Goal: Task Accomplishment & Management: Manage account settings

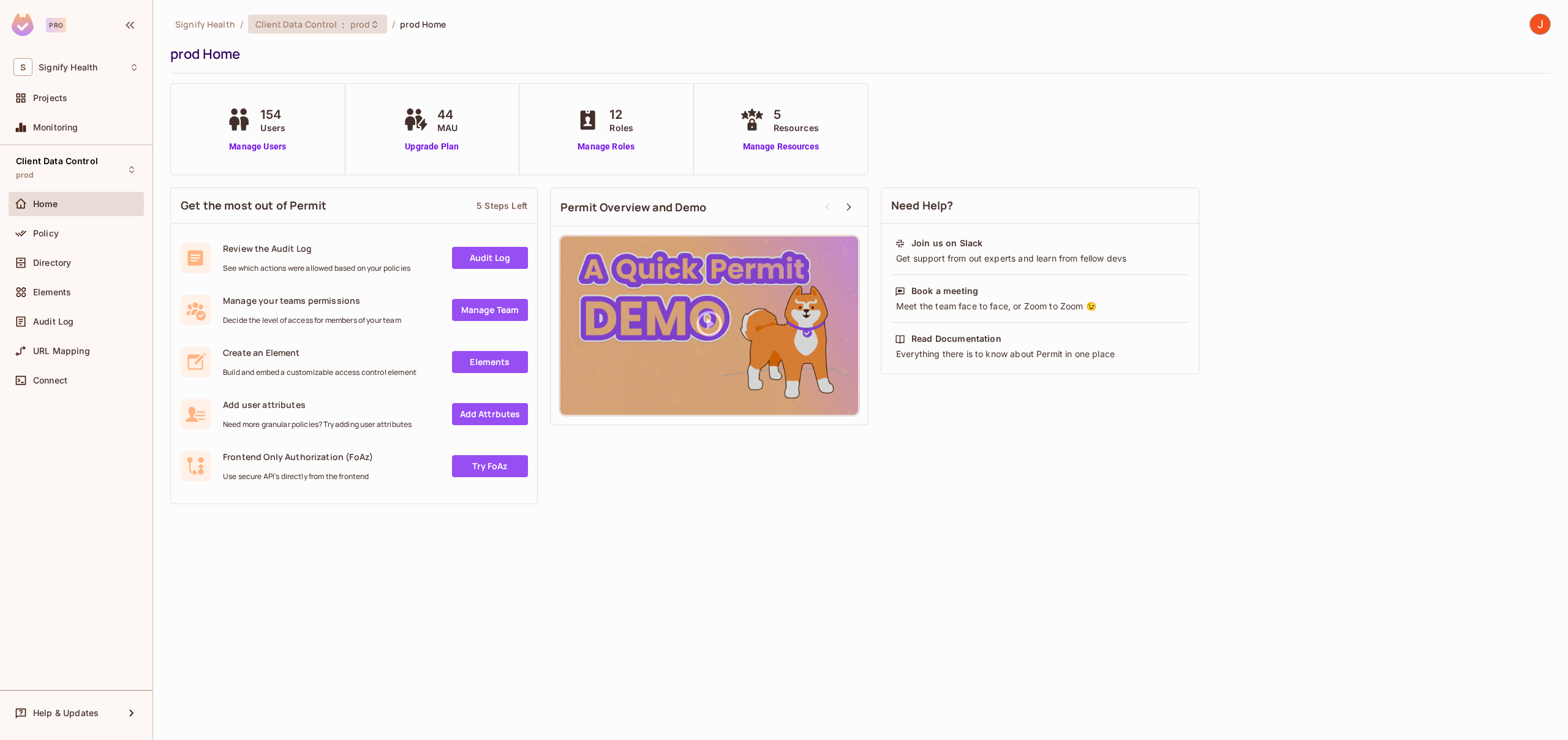
click at [341, 21] on span ":" at bounding box center [344, 24] width 5 height 10
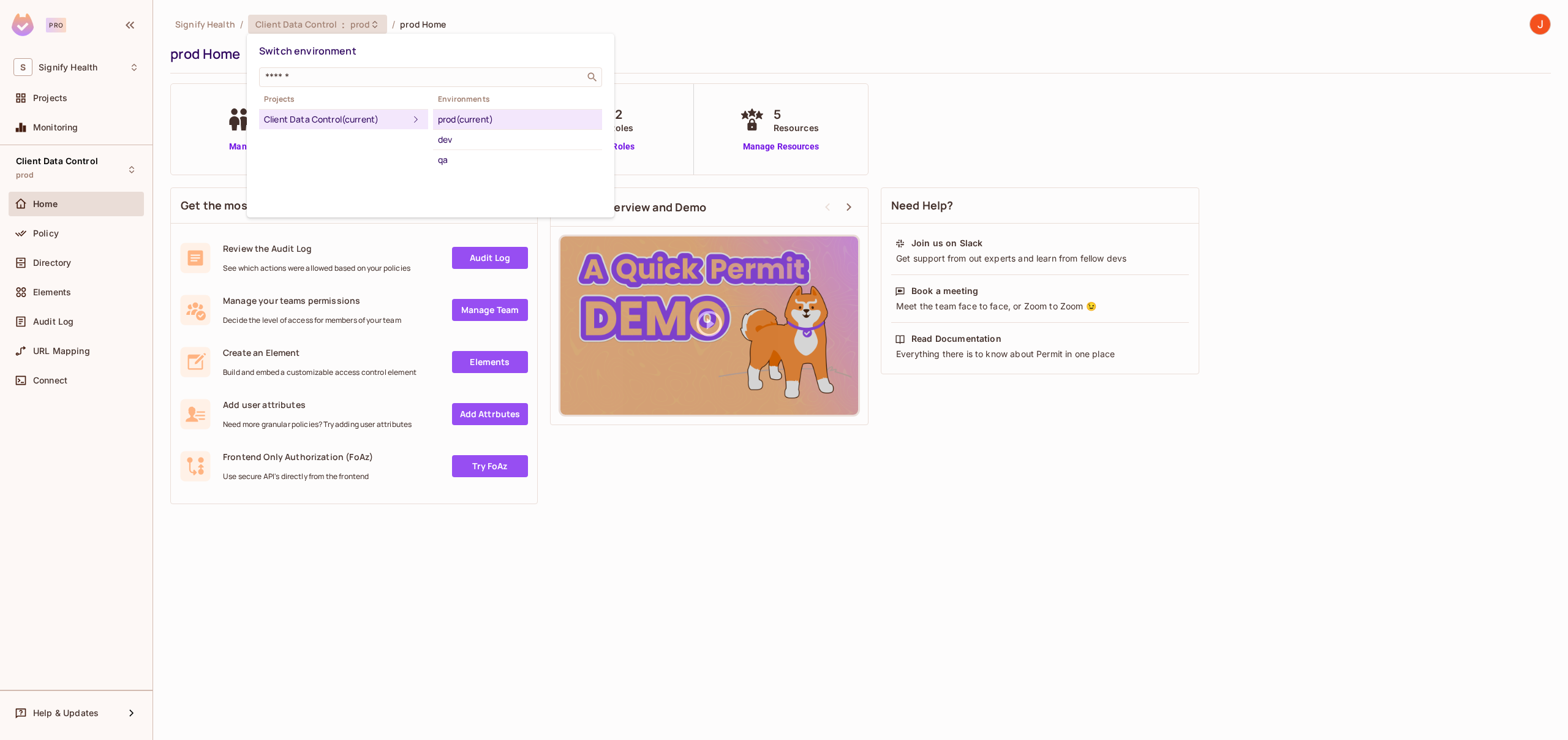
click at [670, 533] on div at bounding box center [784, 370] width 1568 height 740
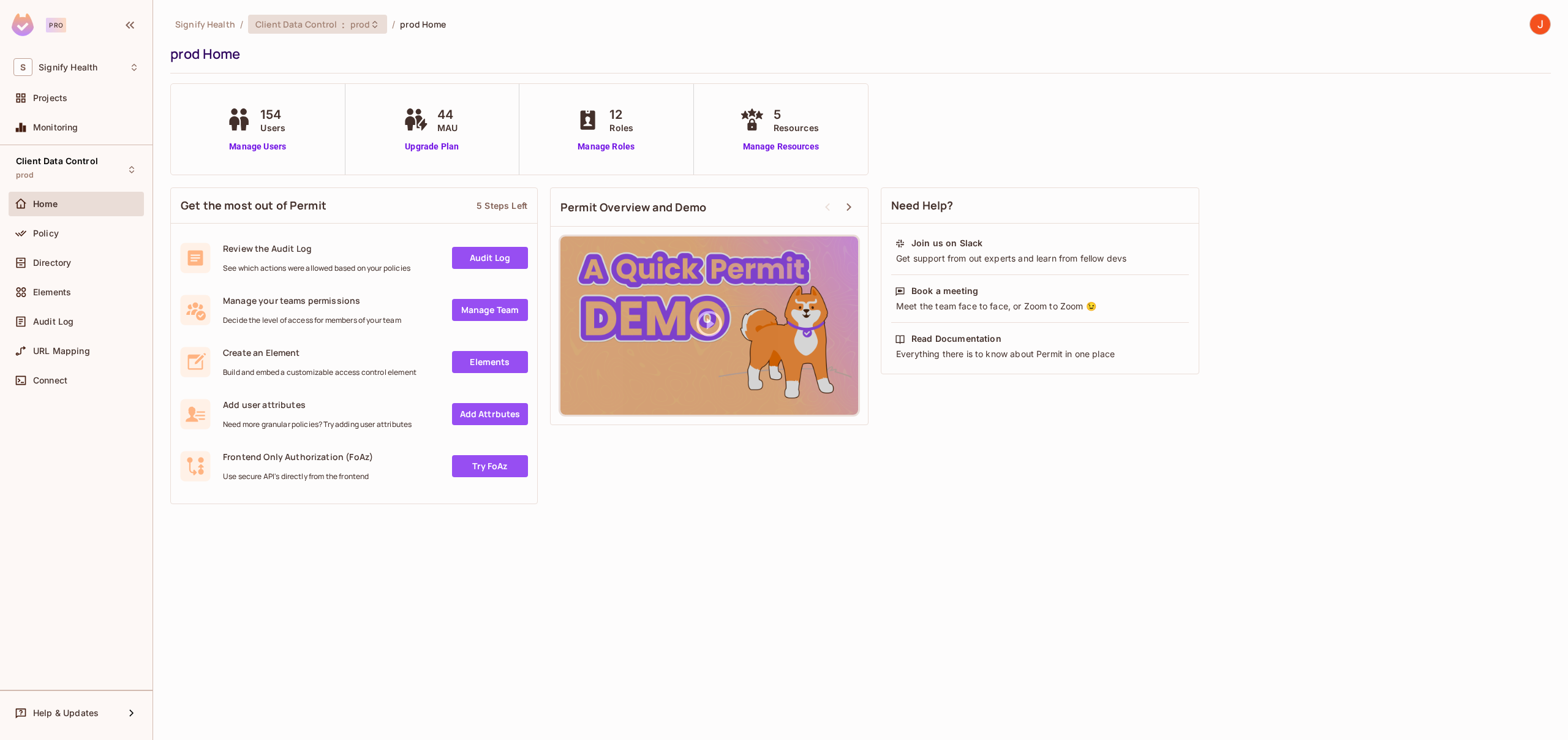
click at [370, 25] on icon at bounding box center [375, 24] width 10 height 10
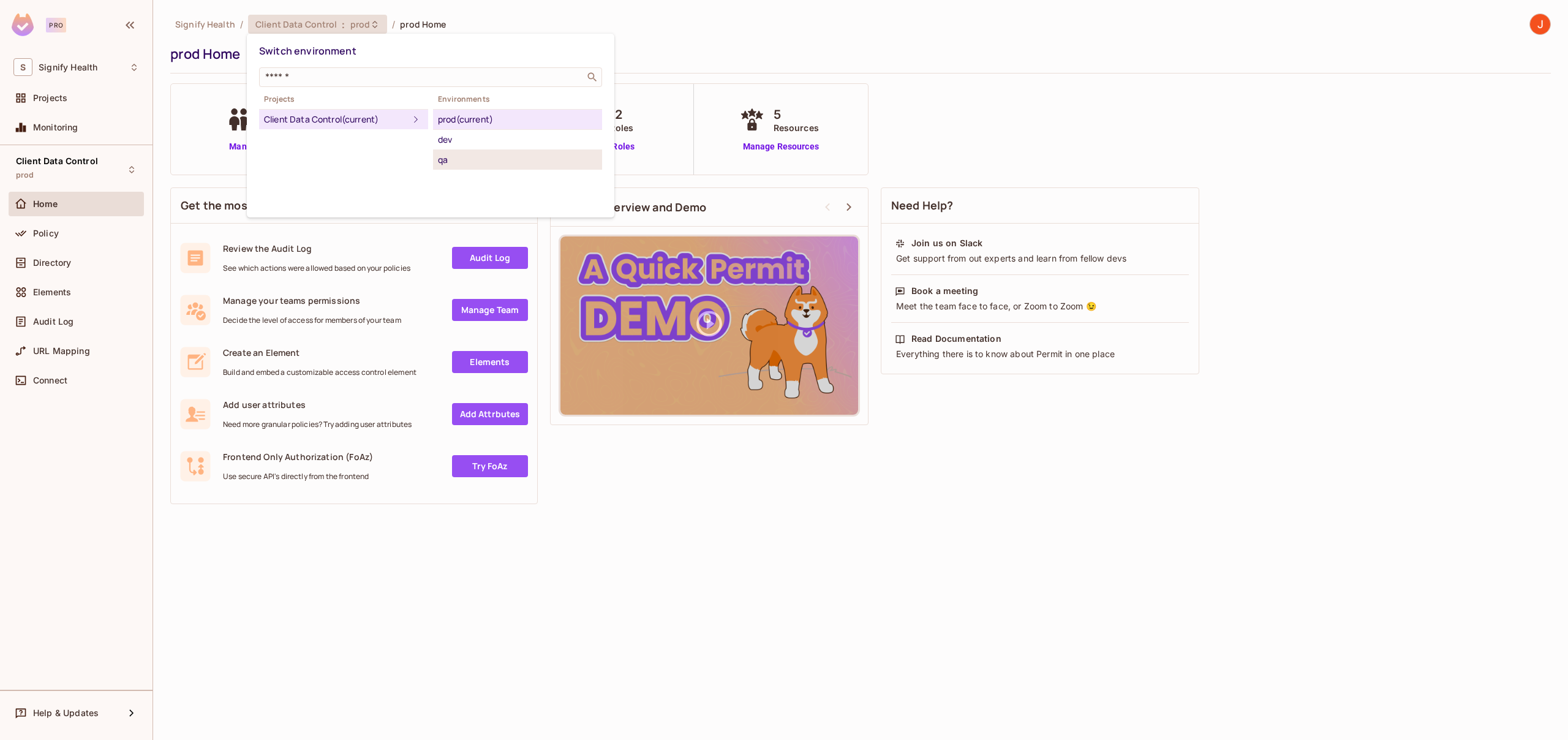
click at [447, 155] on div "qa" at bounding box center [517, 159] width 159 height 15
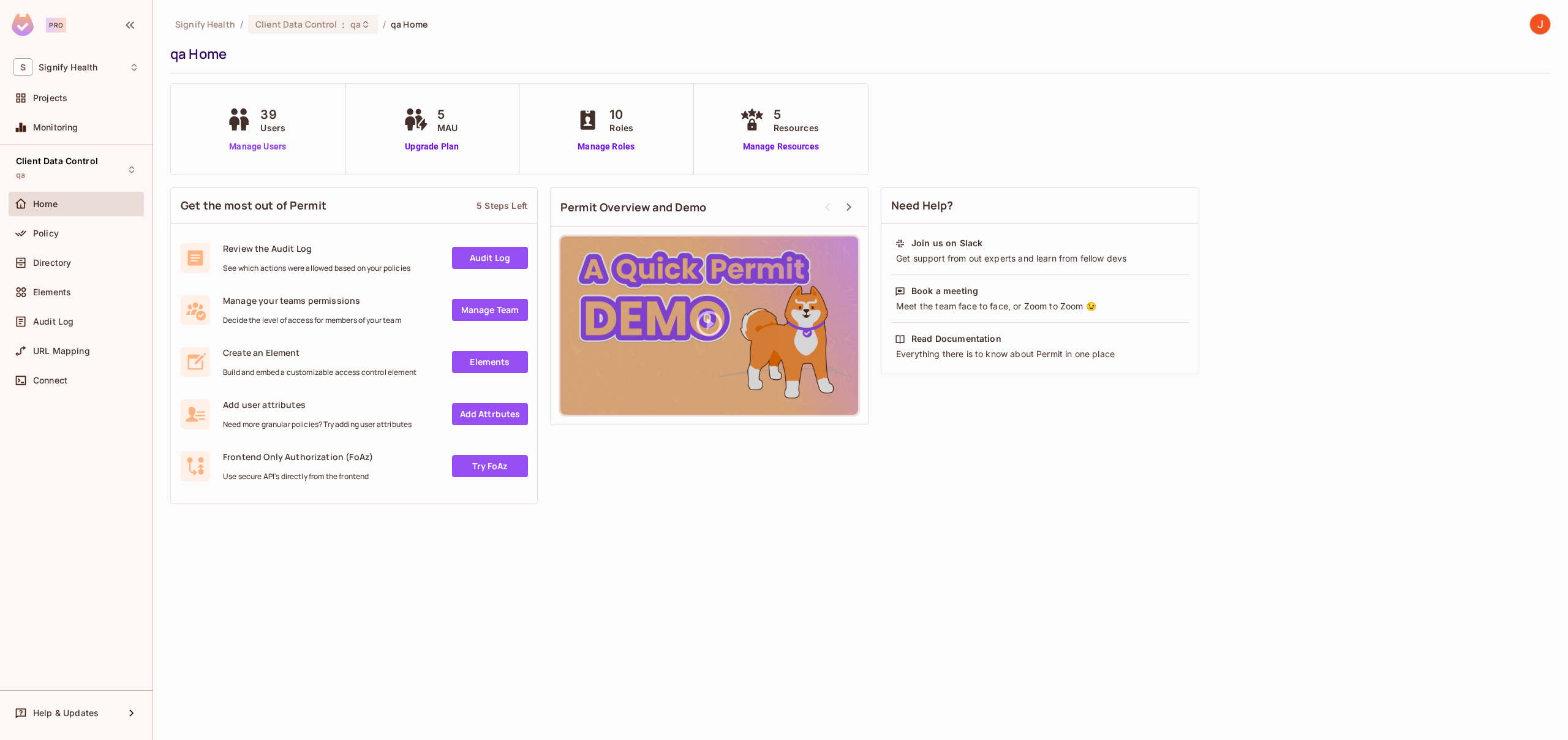
click at [268, 151] on link "Manage Users" at bounding box center [258, 146] width 68 height 13
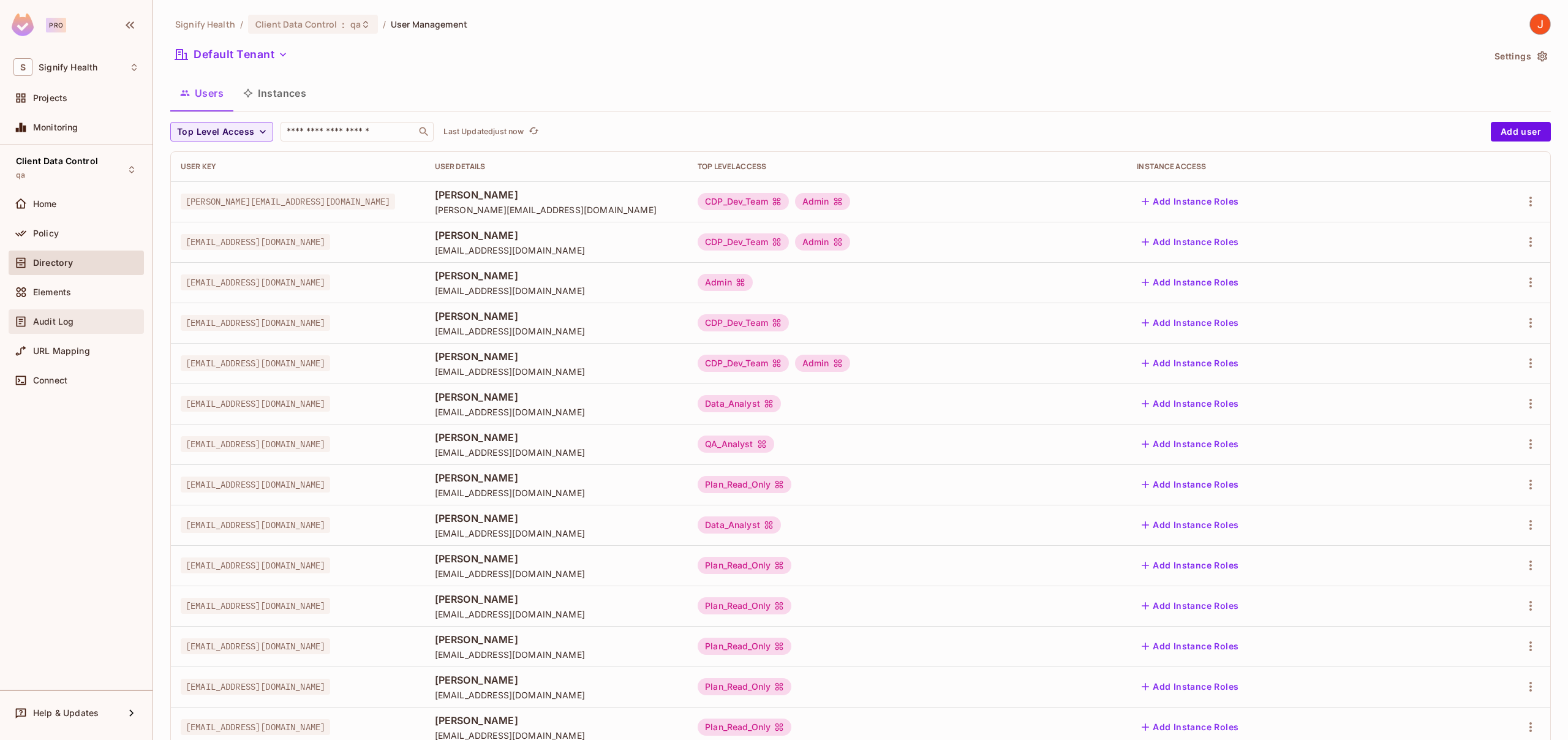
click at [55, 321] on span "Audit Log" at bounding box center [53, 322] width 41 height 10
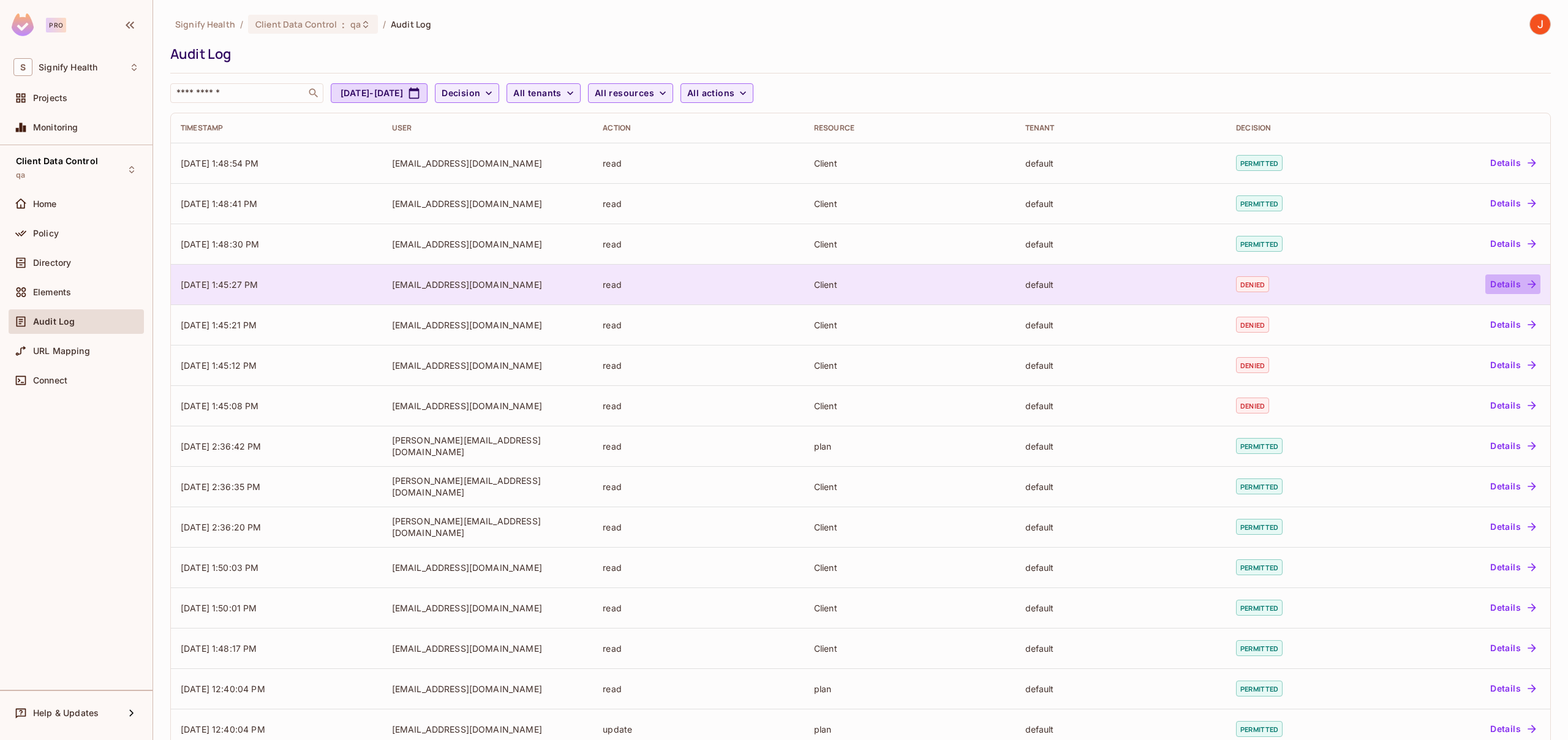
click at [1526, 285] on icon "button" at bounding box center [1532, 285] width 12 height 12
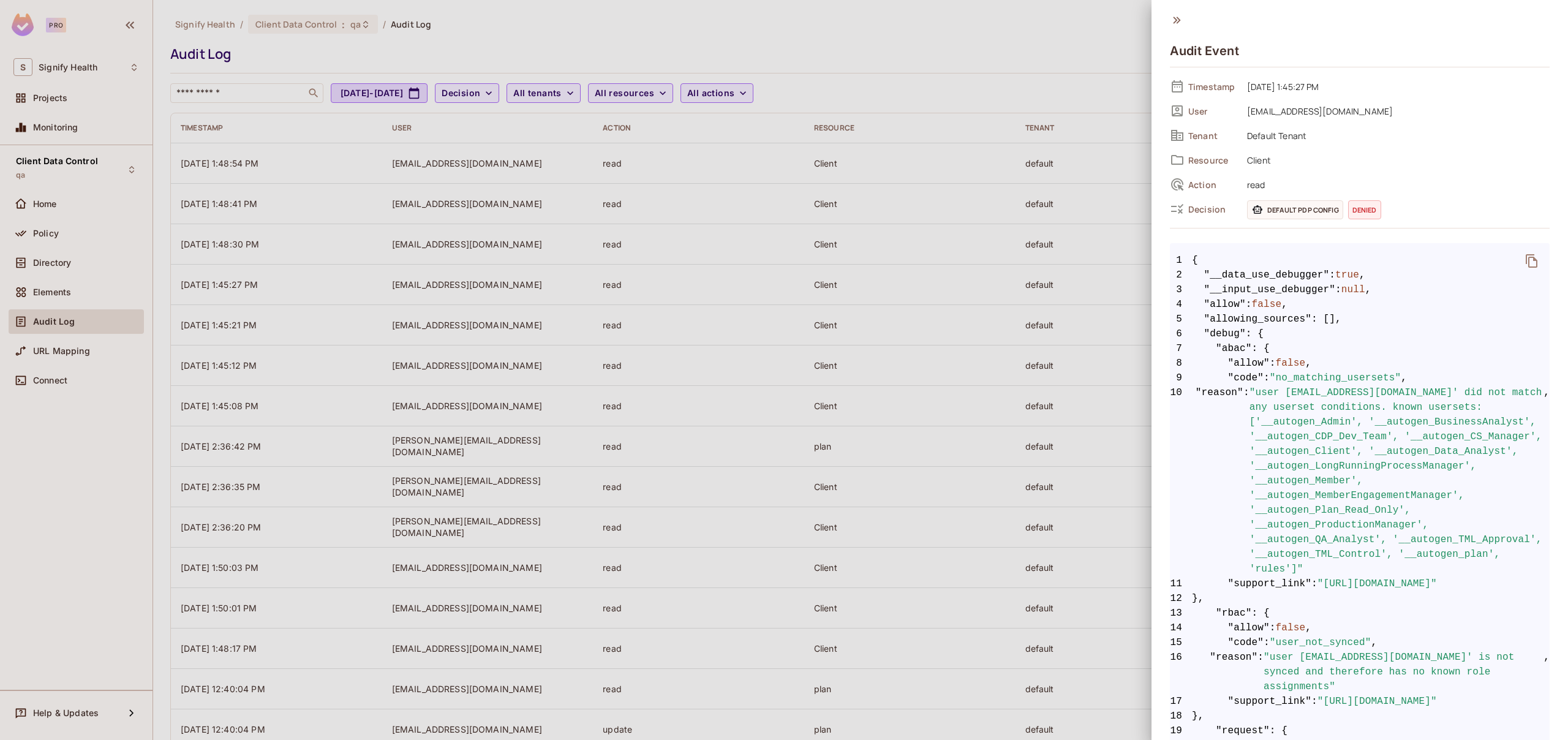
click at [1179, 19] on icon at bounding box center [1177, 20] width 8 height 7
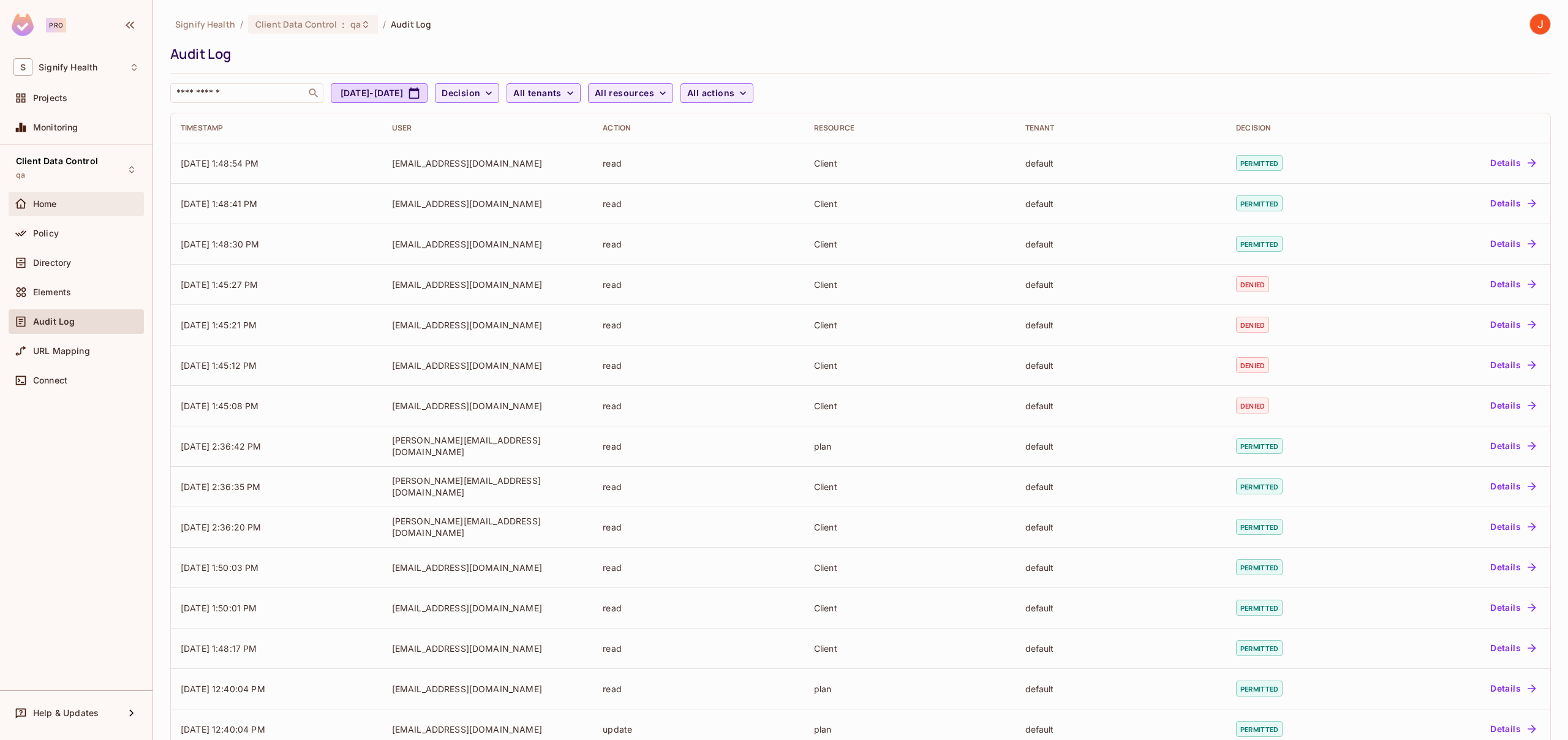
click at [62, 193] on div "Home" at bounding box center [76, 204] width 135 height 25
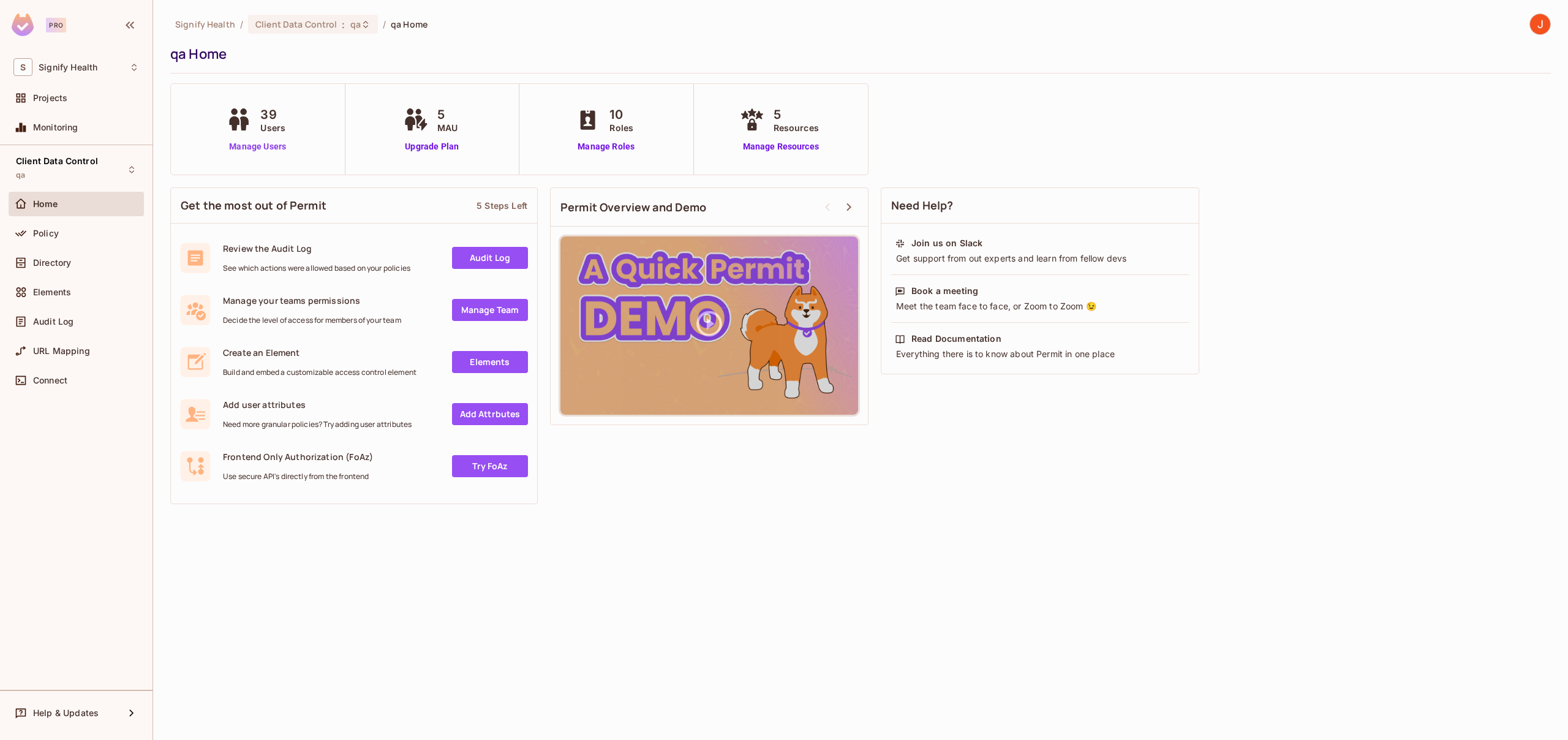
click at [248, 145] on link "Manage Users" at bounding box center [258, 146] width 68 height 13
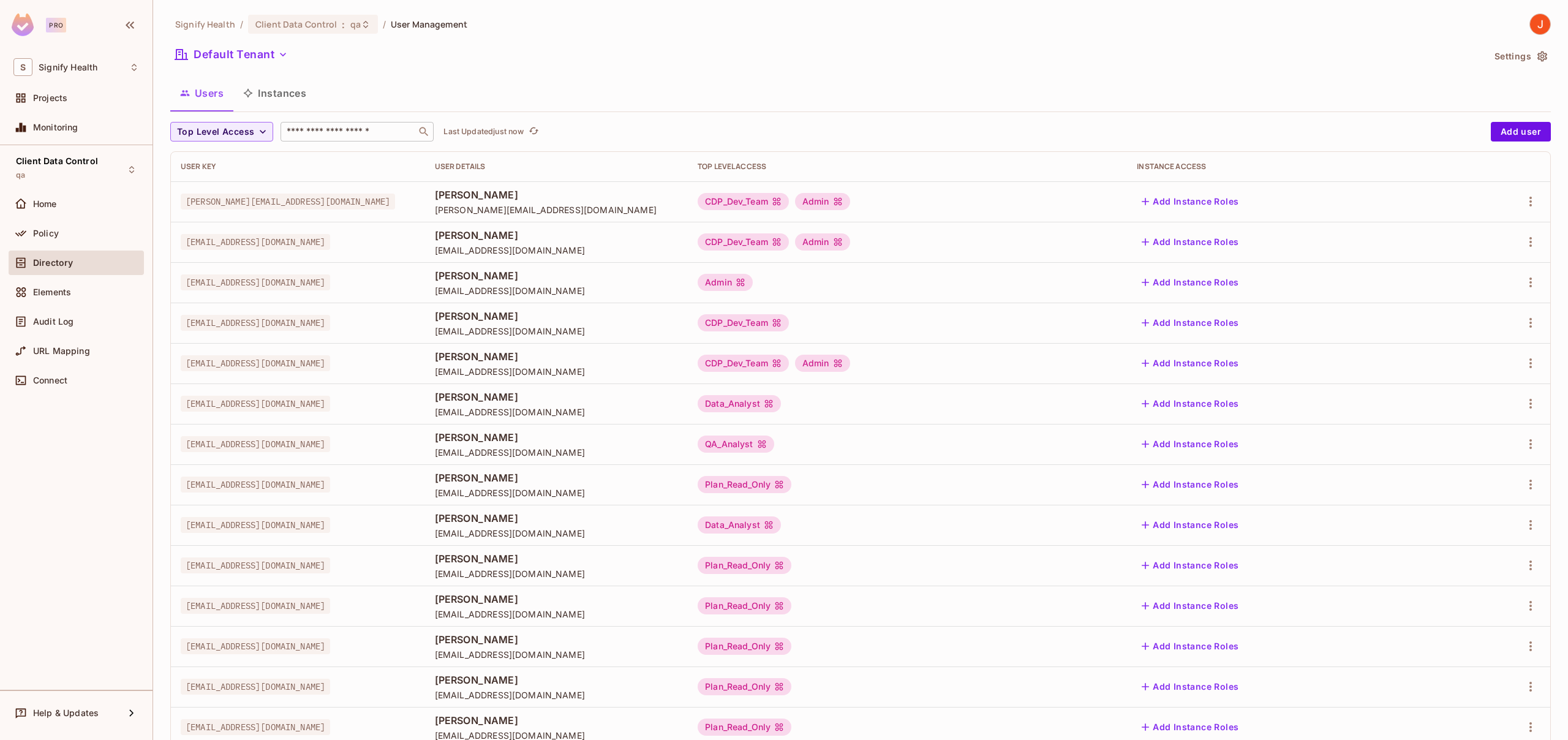
click at [345, 133] on input "text" at bounding box center [348, 132] width 128 height 12
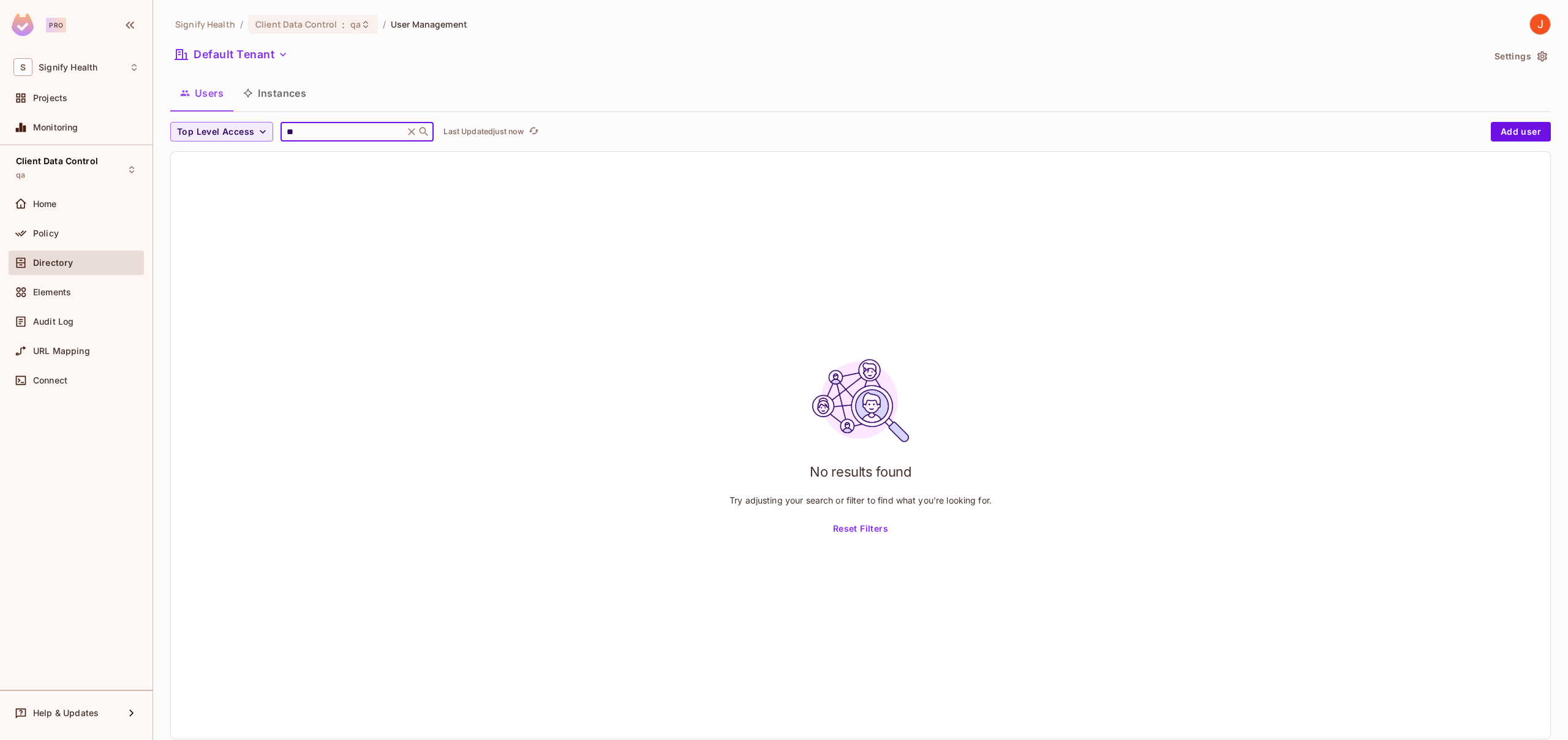
type input "*"
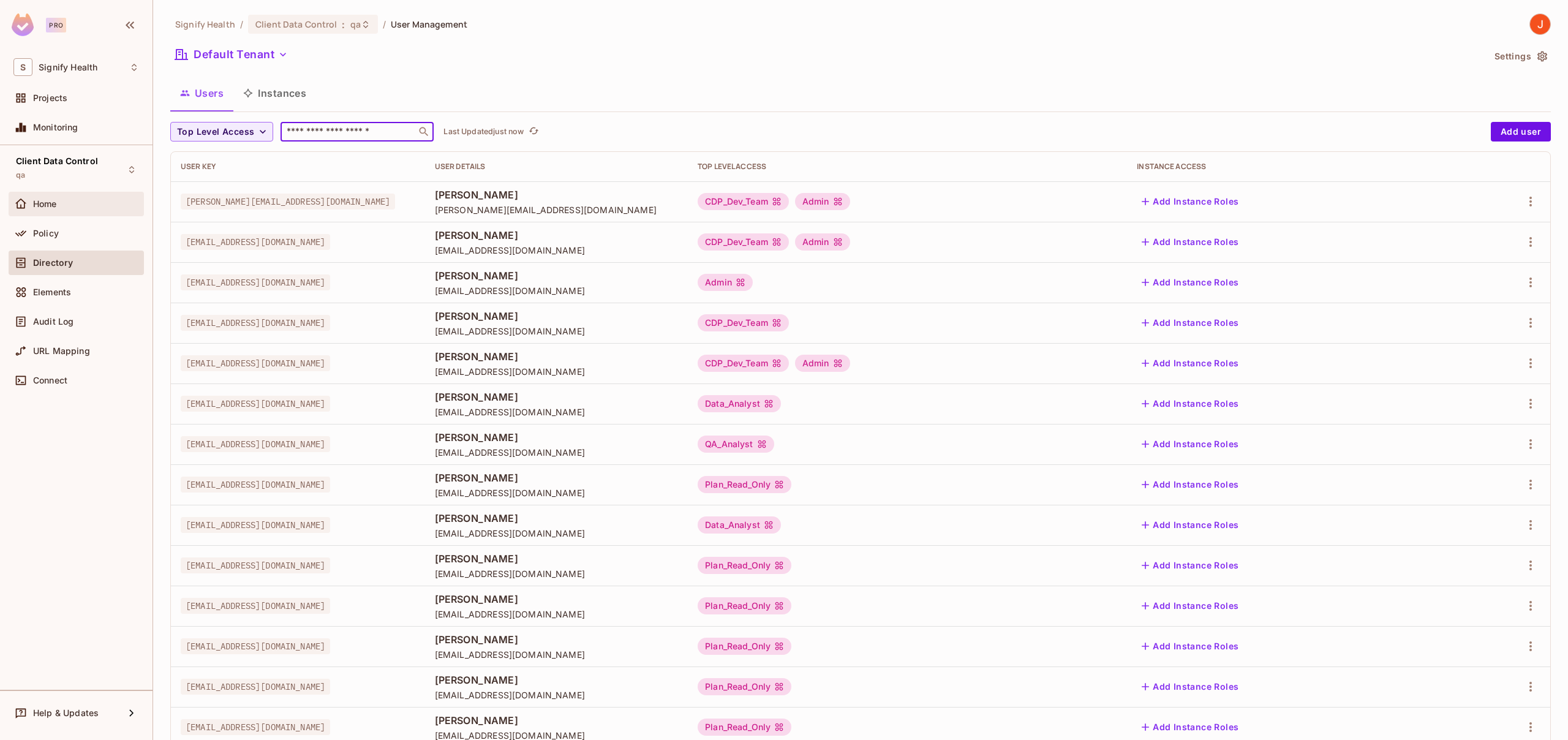
click at [52, 208] on span "Home" at bounding box center [45, 204] width 24 height 10
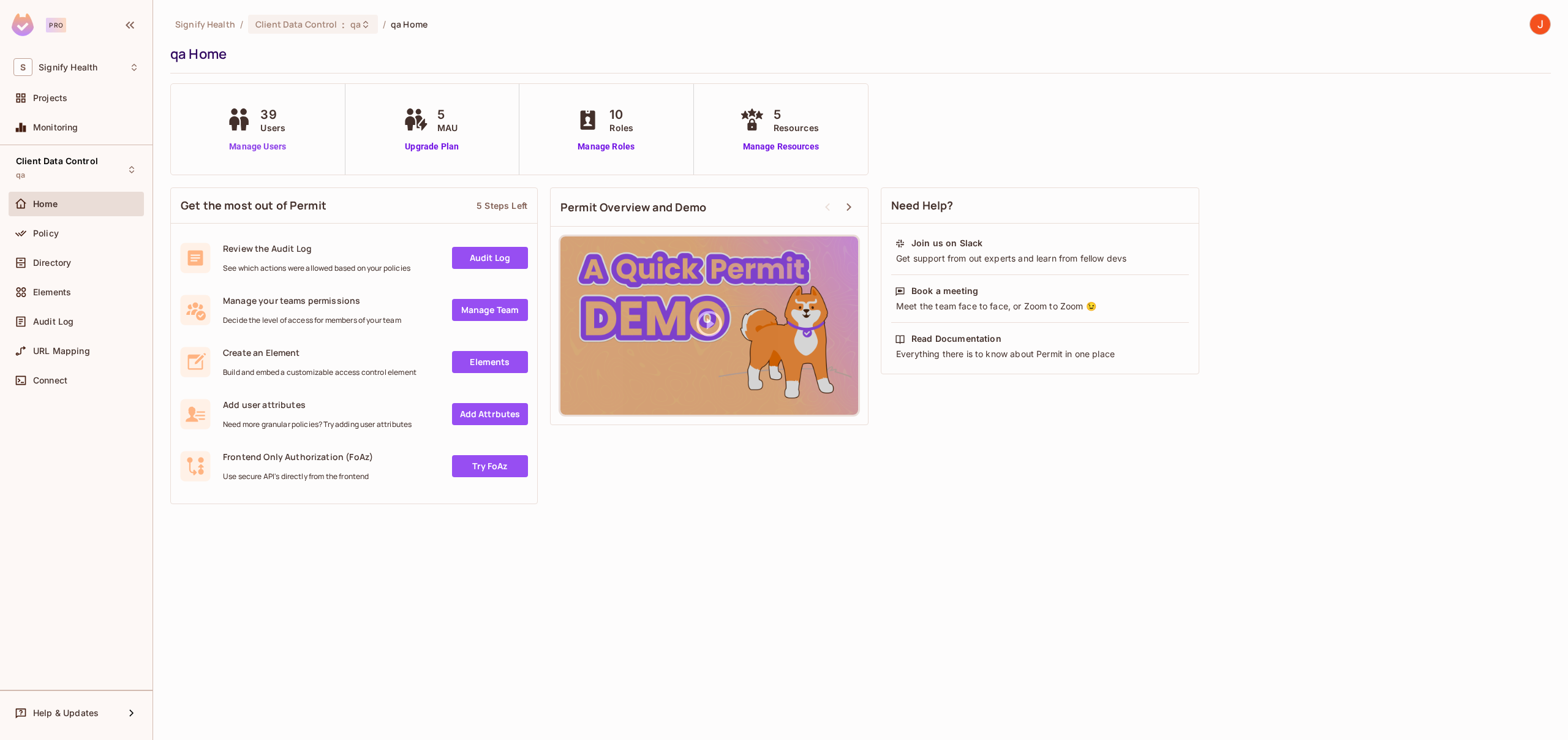
click at [274, 147] on link "Manage Users" at bounding box center [258, 146] width 68 height 13
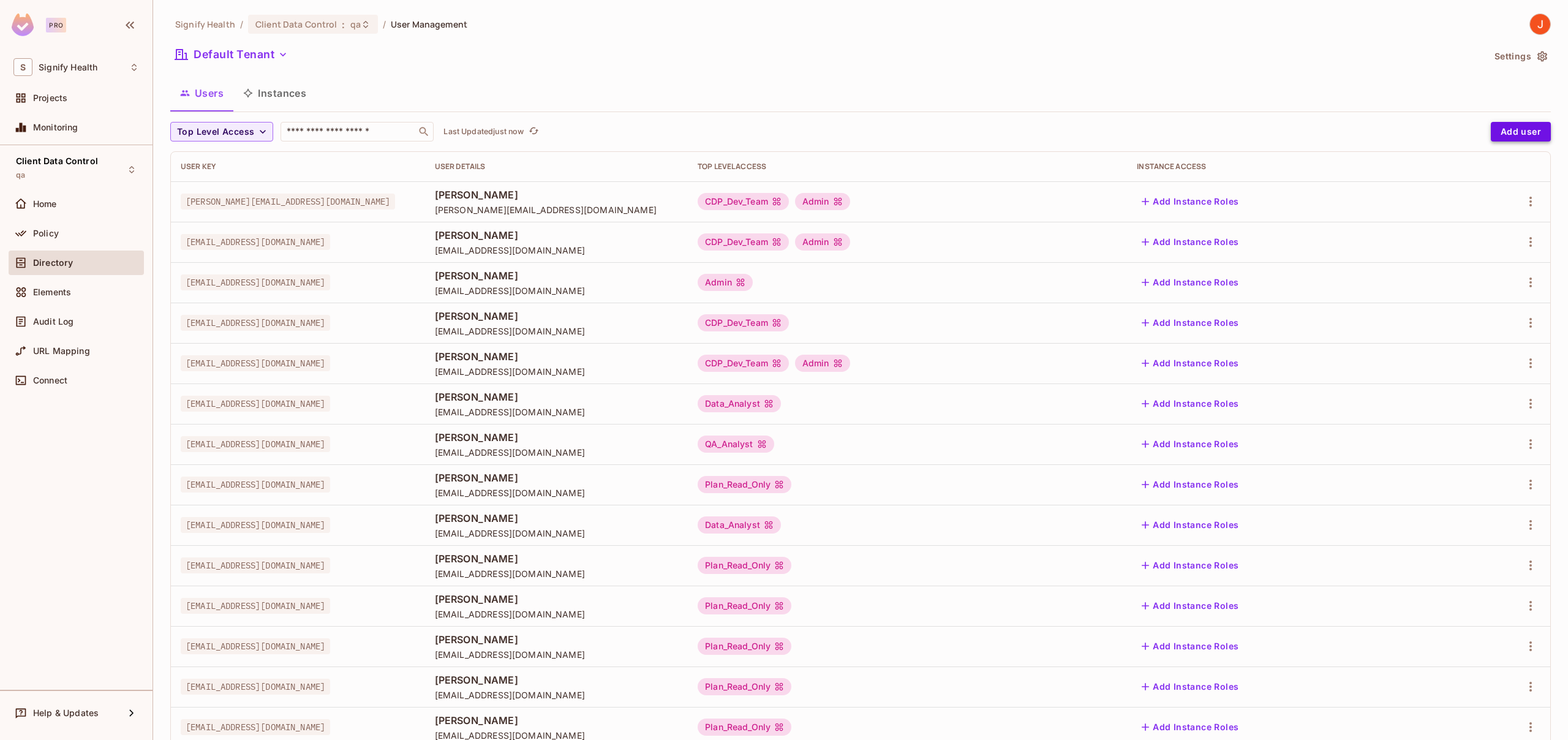
click at [1503, 131] on button "Add user" at bounding box center [1520, 131] width 60 height 19
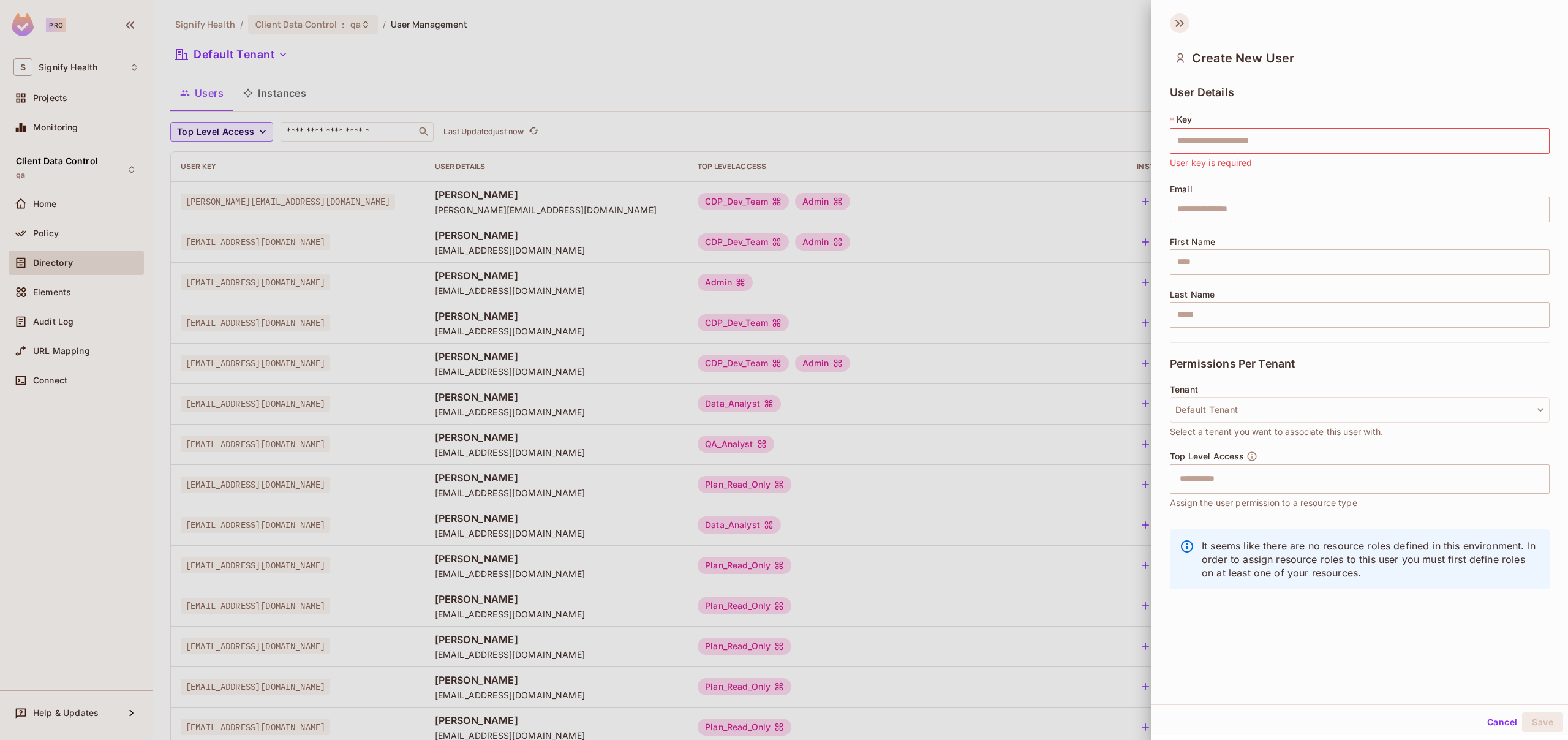
click at [1177, 25] on icon at bounding box center [1179, 23] width 19 height 19
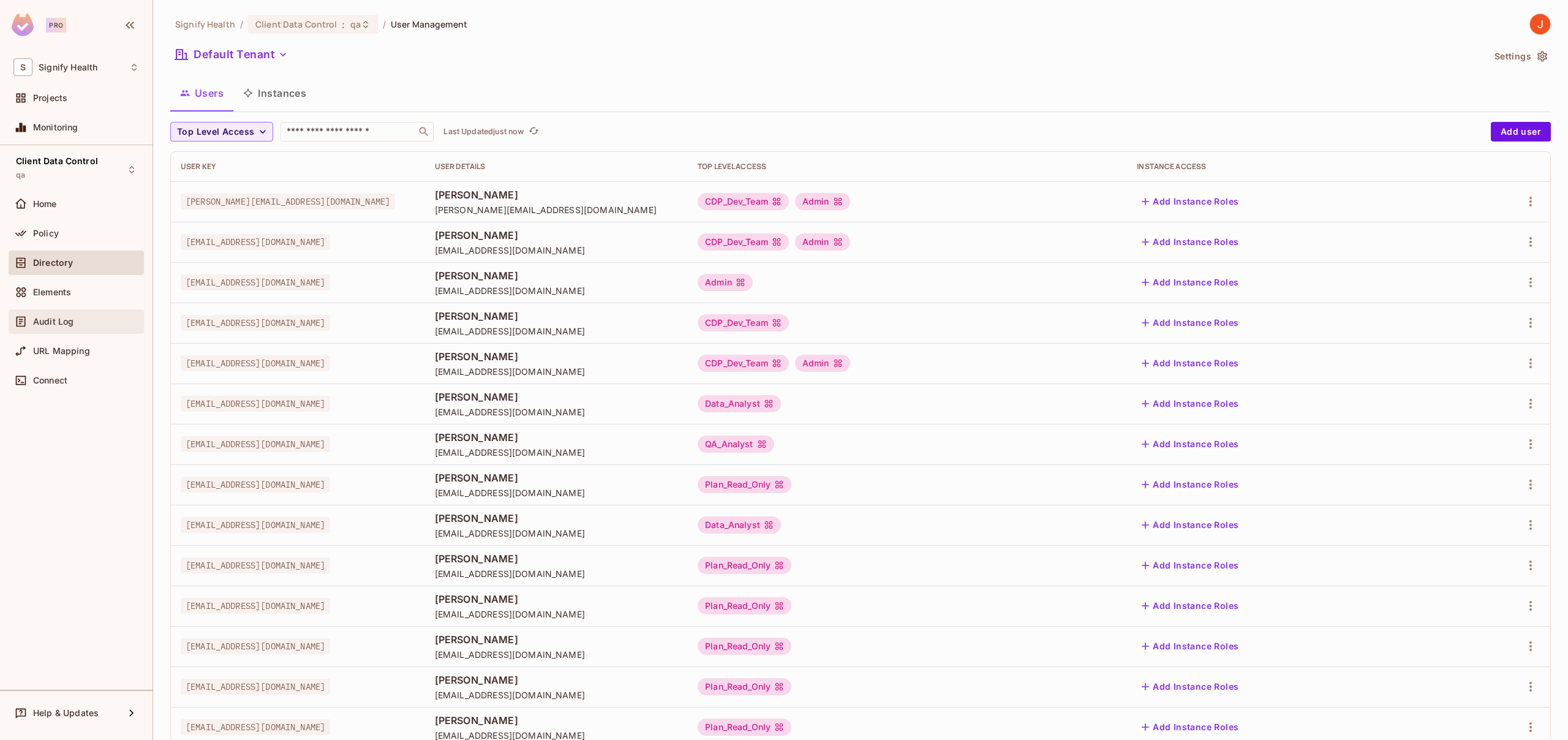
click at [61, 321] on span "Audit Log" at bounding box center [53, 322] width 41 height 10
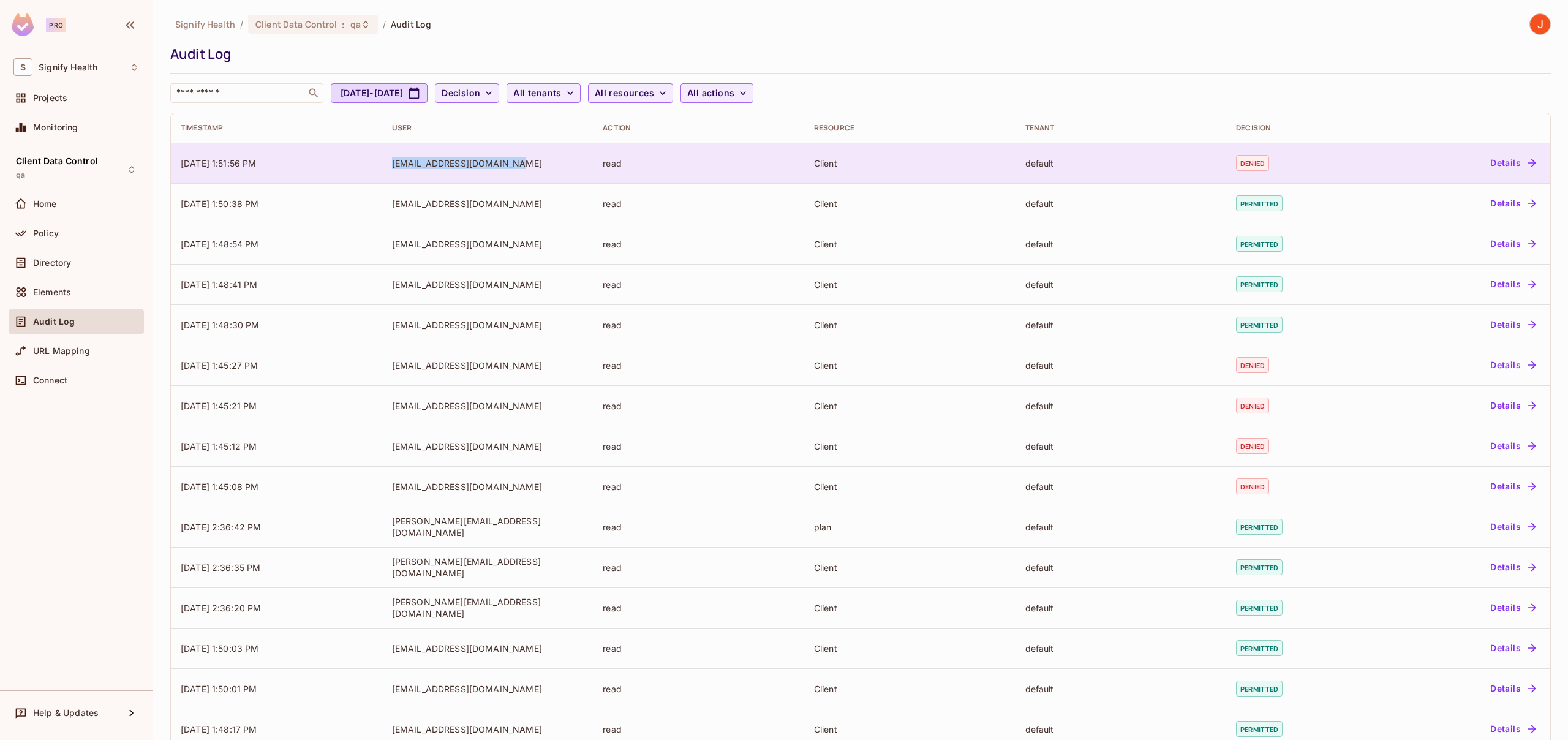
drag, startPoint x: 510, startPoint y: 166, endPoint x: 390, endPoint y: 166, distance: 120.0
click at [392, 166] on div "parinze@signifyhealth.com" at bounding box center [488, 163] width 191 height 12
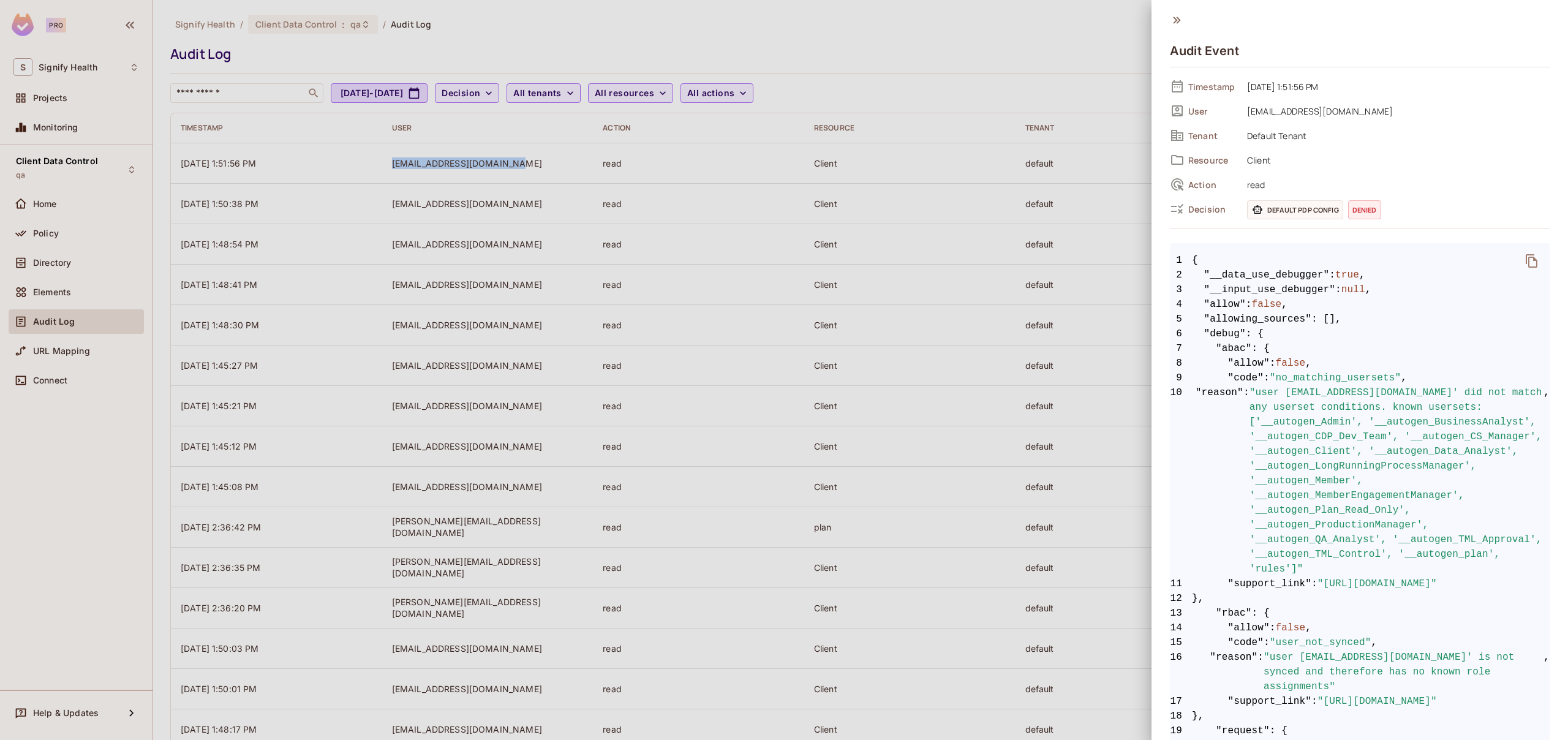
copy div "parinze@signifyhealth.com"
click at [1345, 125] on div "Timestamp 09/15/2025 1:51:56 PM User parinze@signifyhealth.com Tenant Default T…" at bounding box center [1360, 147] width 380 height 141
drag, startPoint x: 1362, startPoint y: 114, endPoint x: 1248, endPoint y: 115, distance: 114.0
click at [1248, 115] on span "parinze@signifyhealth.com" at bounding box center [1394, 111] width 308 height 15
copy span "parinze@signifyhealth.com"
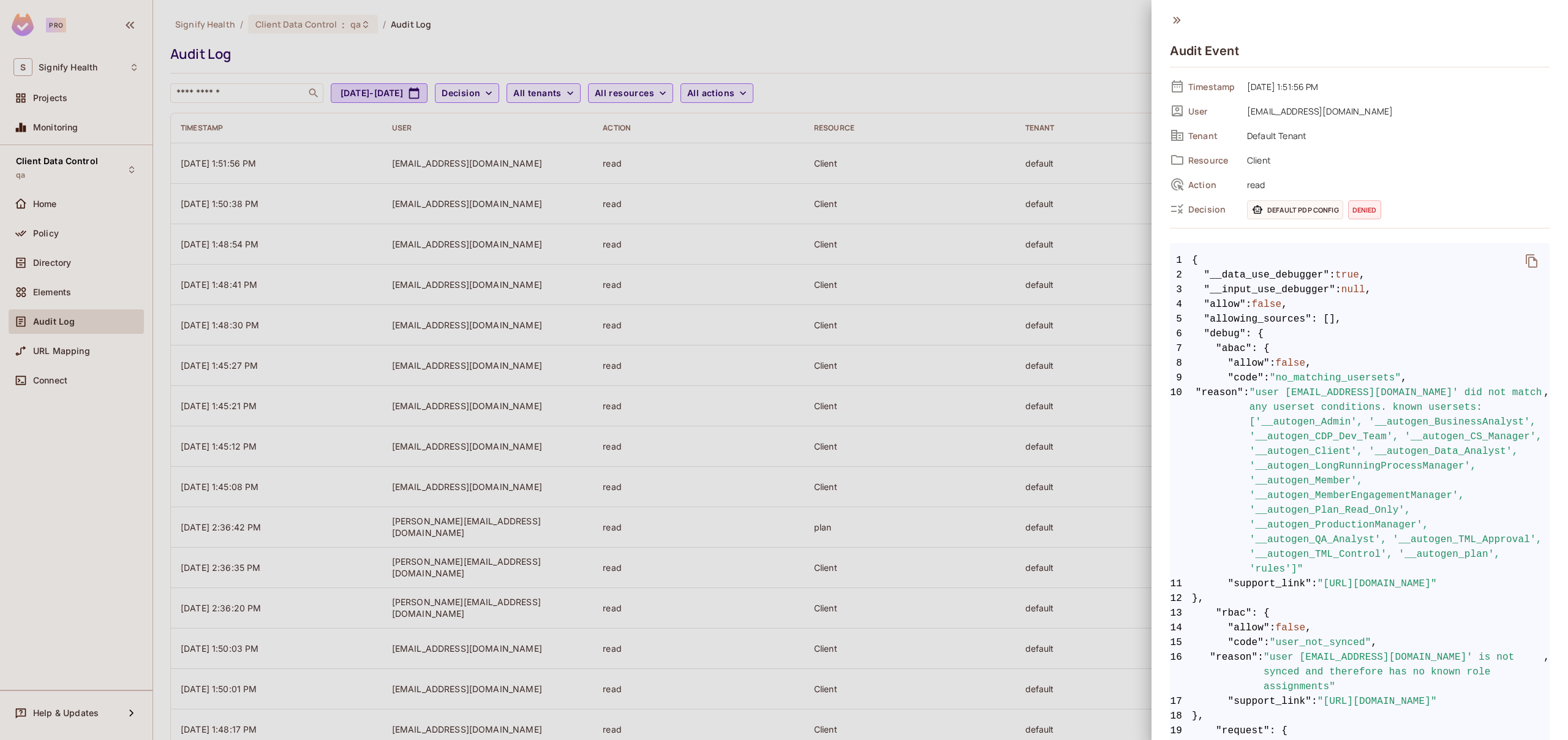
click at [922, 43] on div at bounding box center [784, 370] width 1568 height 740
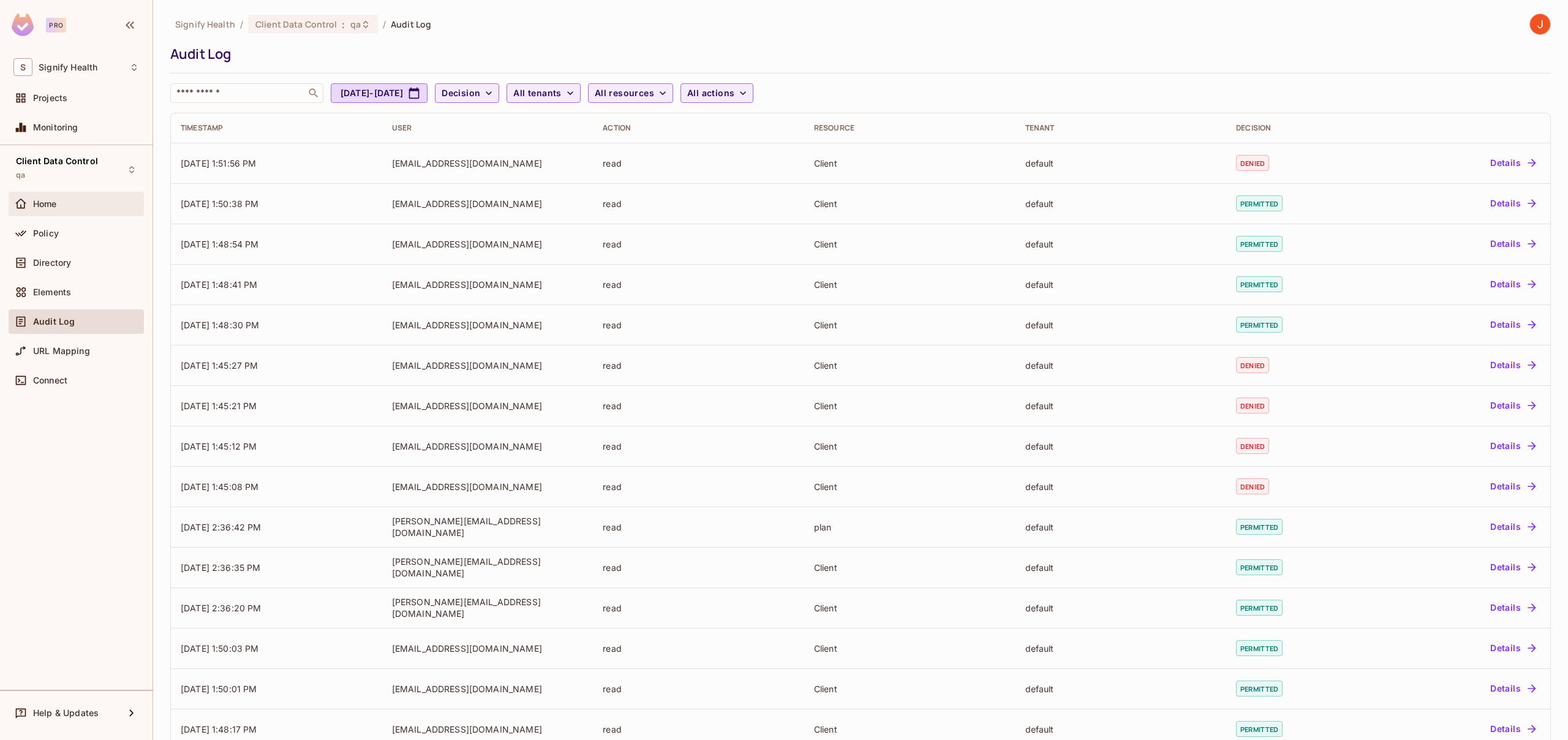
click at [66, 205] on div "Home" at bounding box center [86, 204] width 106 height 10
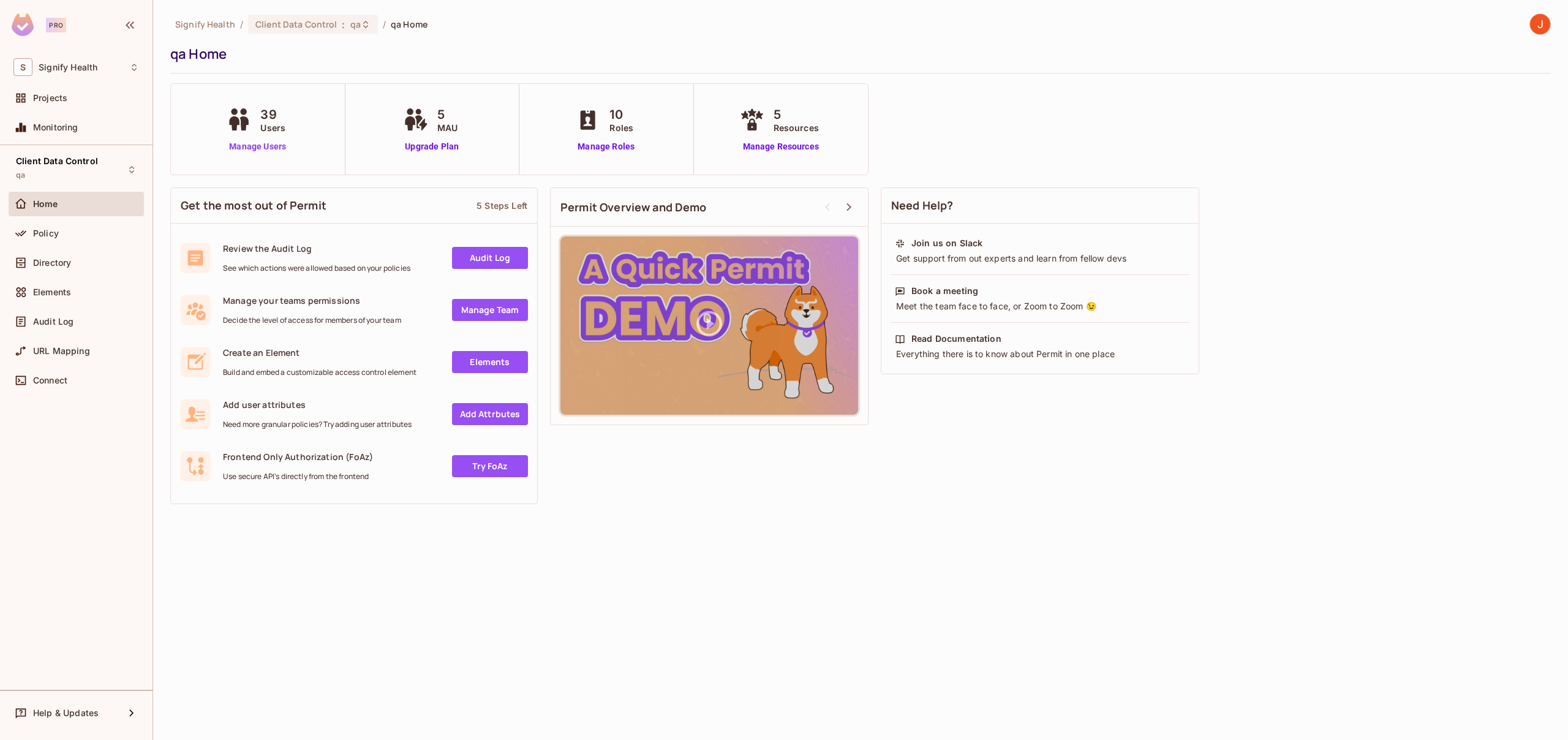
click at [264, 147] on link "Manage Users" at bounding box center [258, 146] width 68 height 13
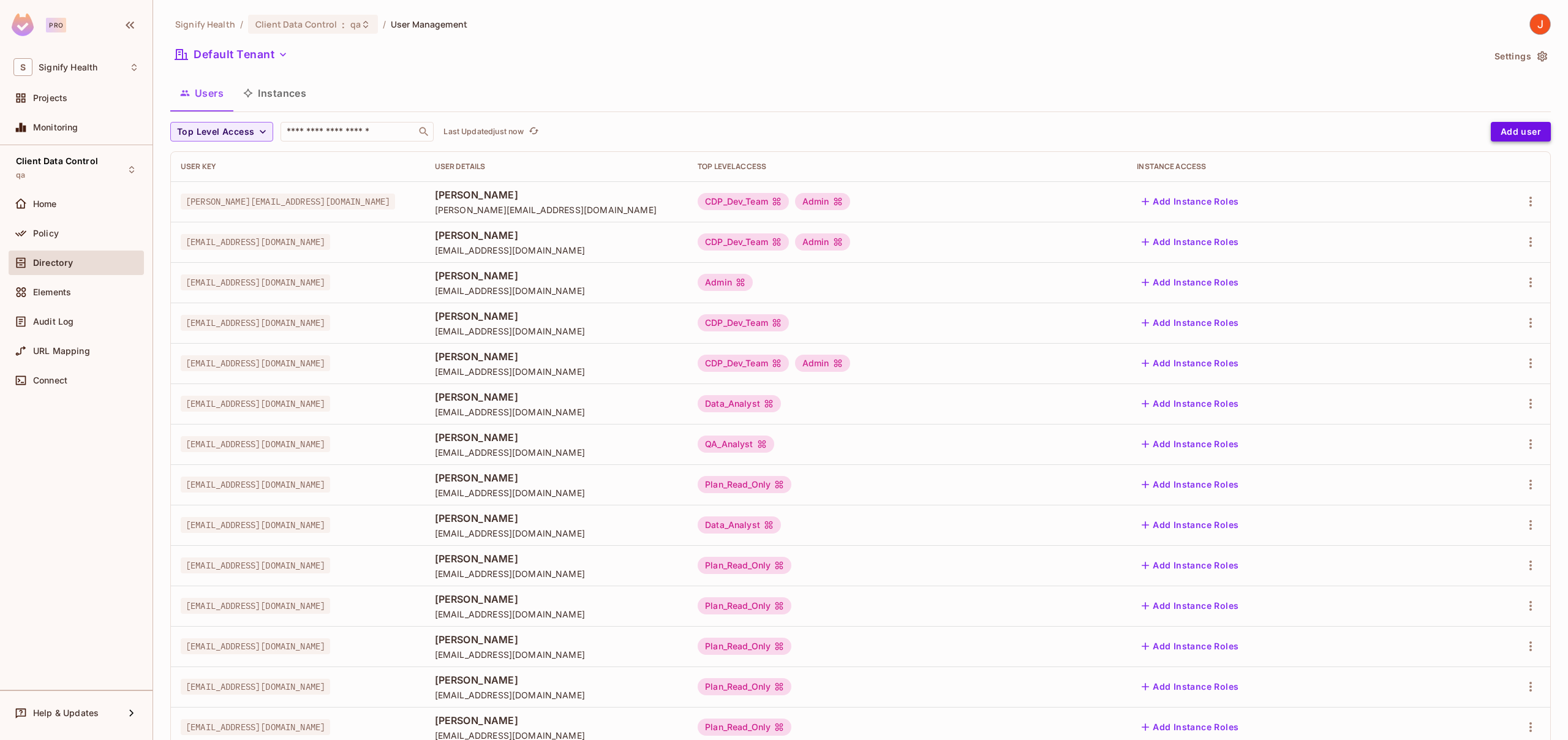
click at [1509, 131] on button "Add user" at bounding box center [1520, 131] width 60 height 19
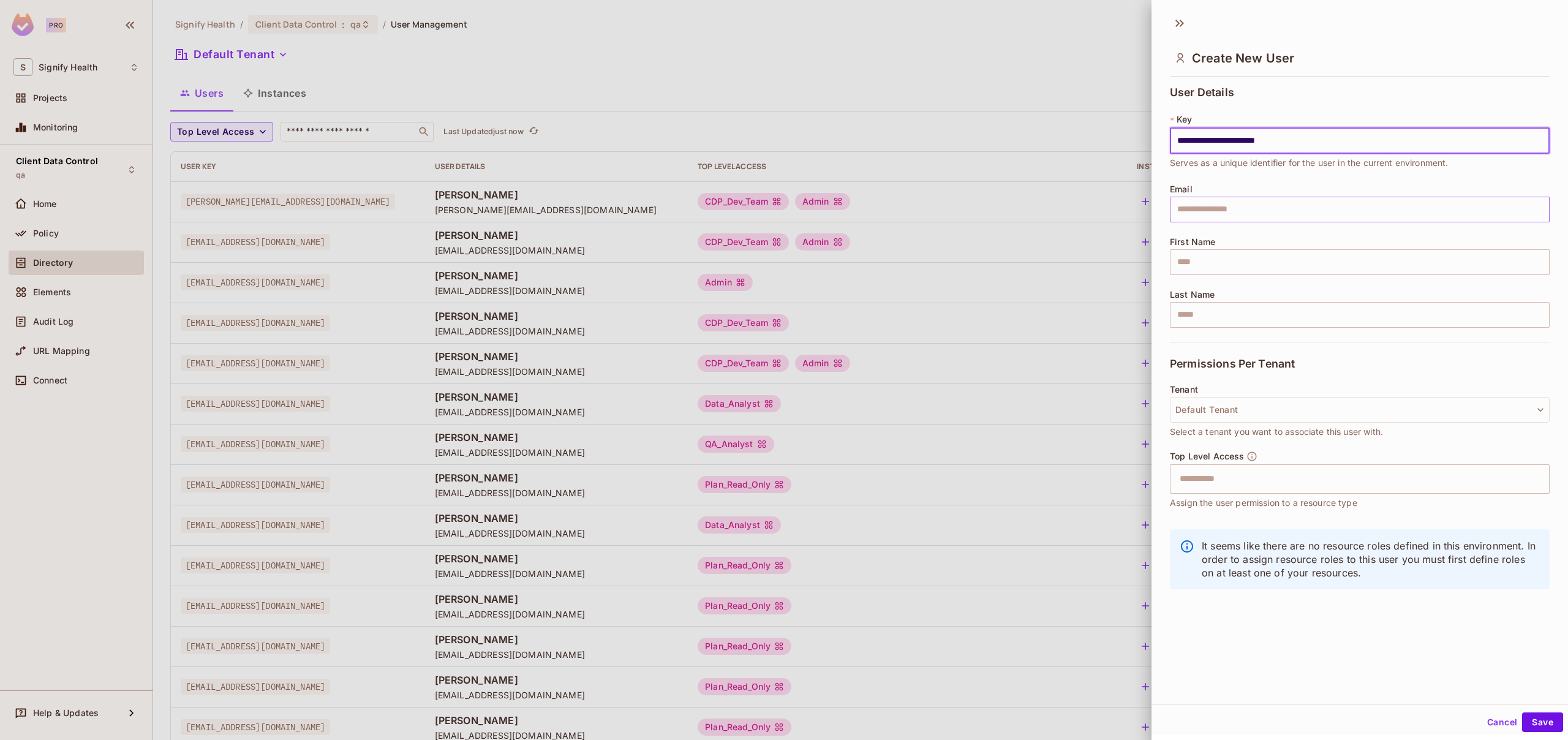
type input "**********"
click at [1210, 210] on input "text" at bounding box center [1360, 209] width 380 height 25
paste input "**********"
type input "**********"
click at [1199, 261] on input "text" at bounding box center [1360, 262] width 380 height 25
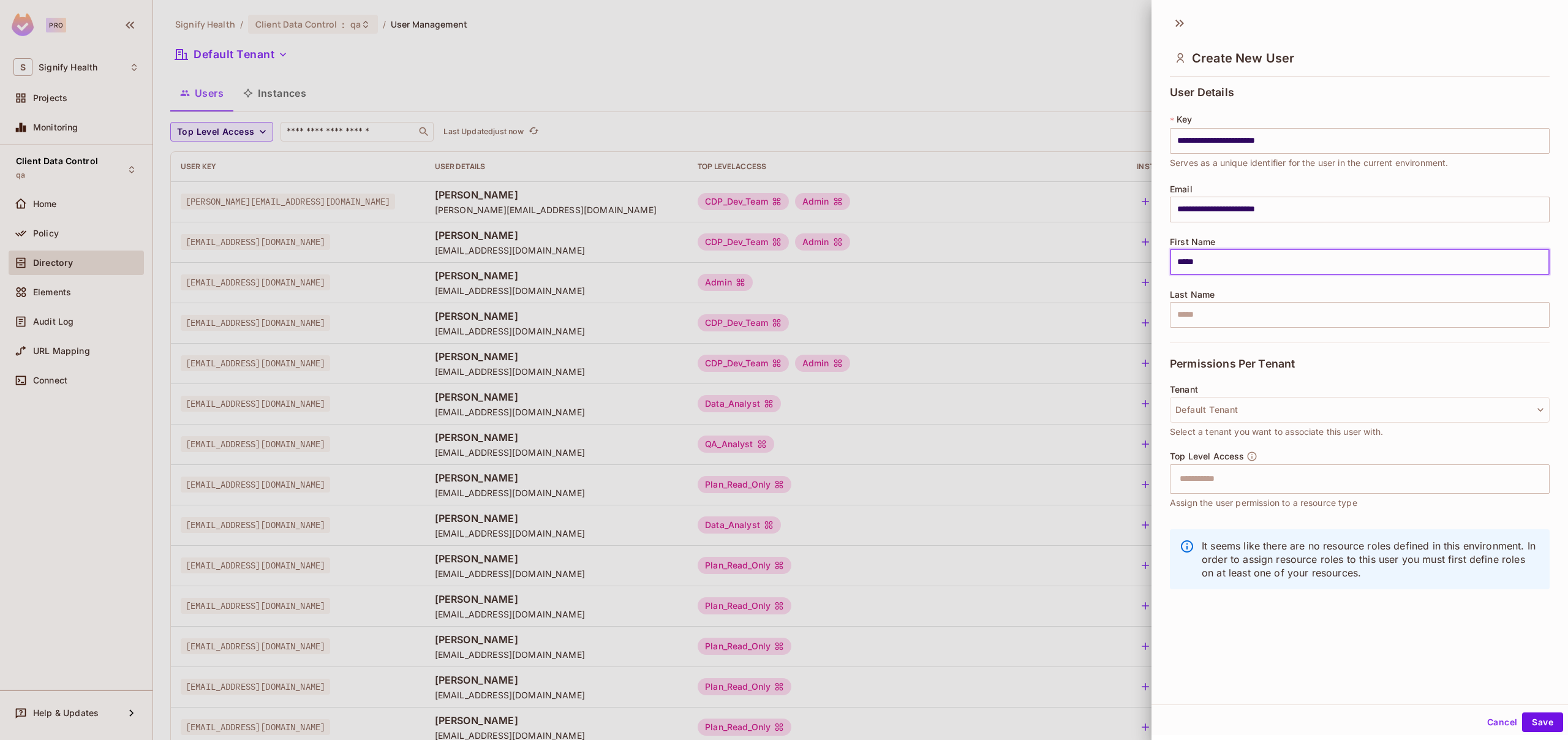
type input "*****"
type input "******"
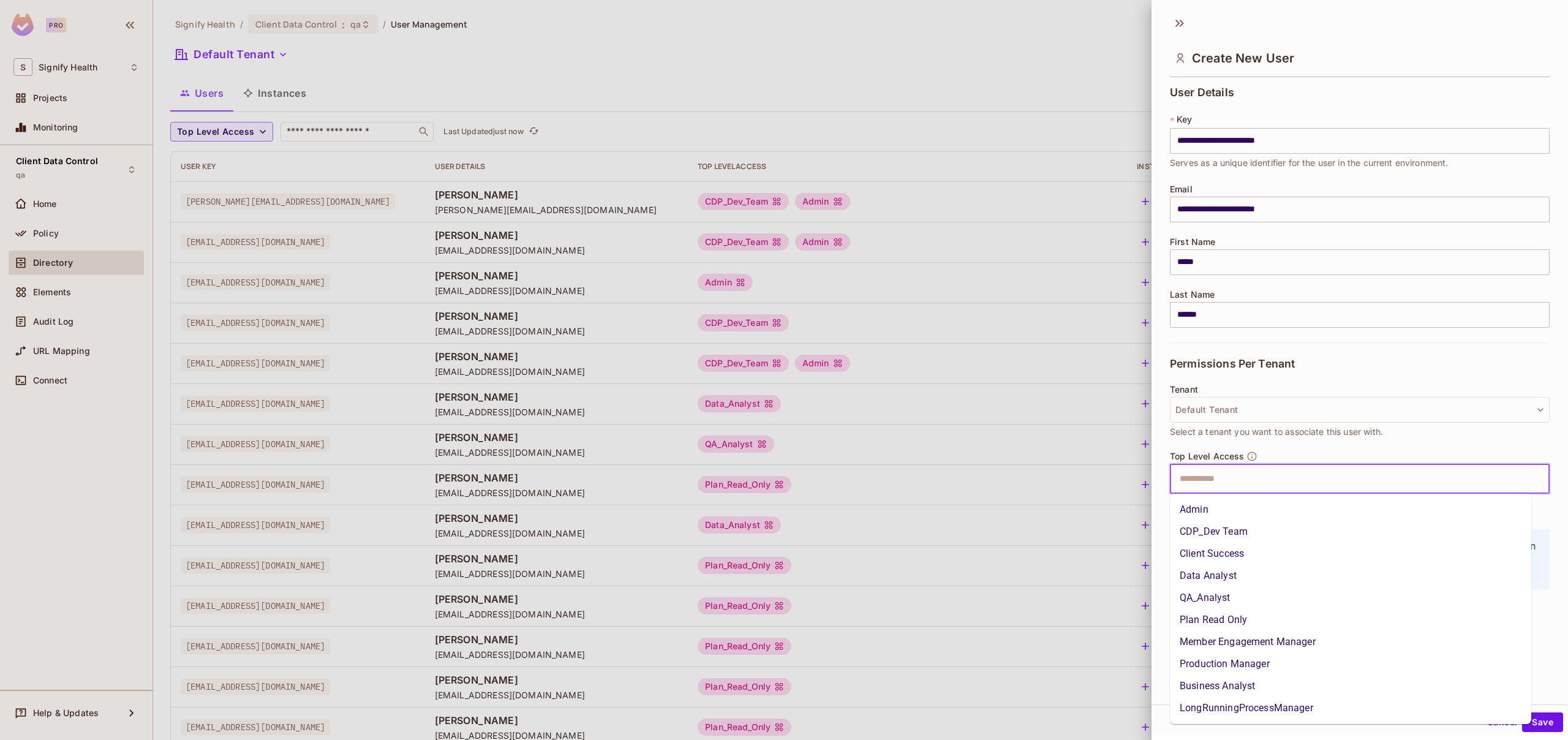
click at [1250, 478] on input "text" at bounding box center [1349, 479] width 354 height 25
click at [1388, 358] on div "Permissions Per Tenant" at bounding box center [1360, 363] width 380 height 42
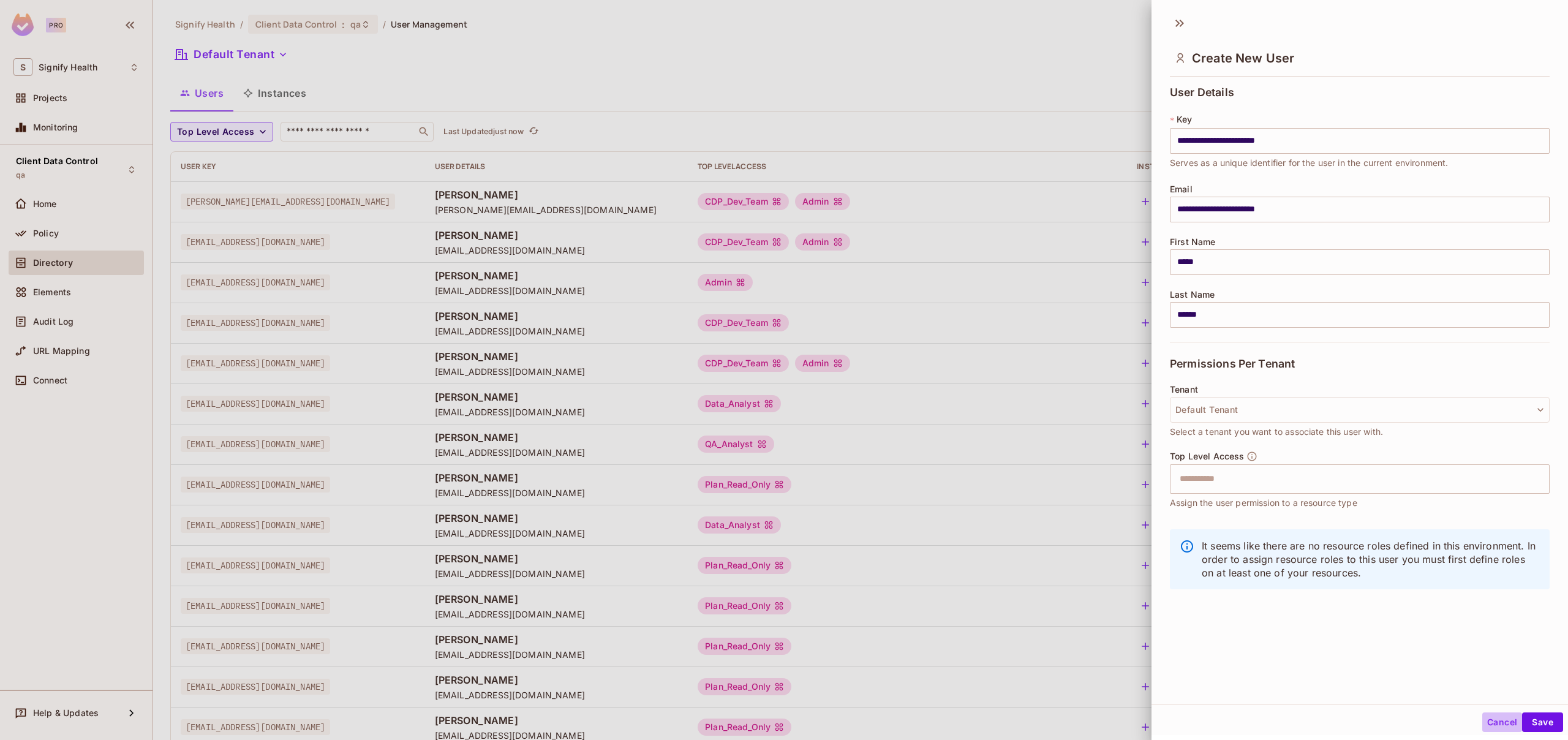
click at [1483, 723] on button "Cancel" at bounding box center [1502, 722] width 40 height 19
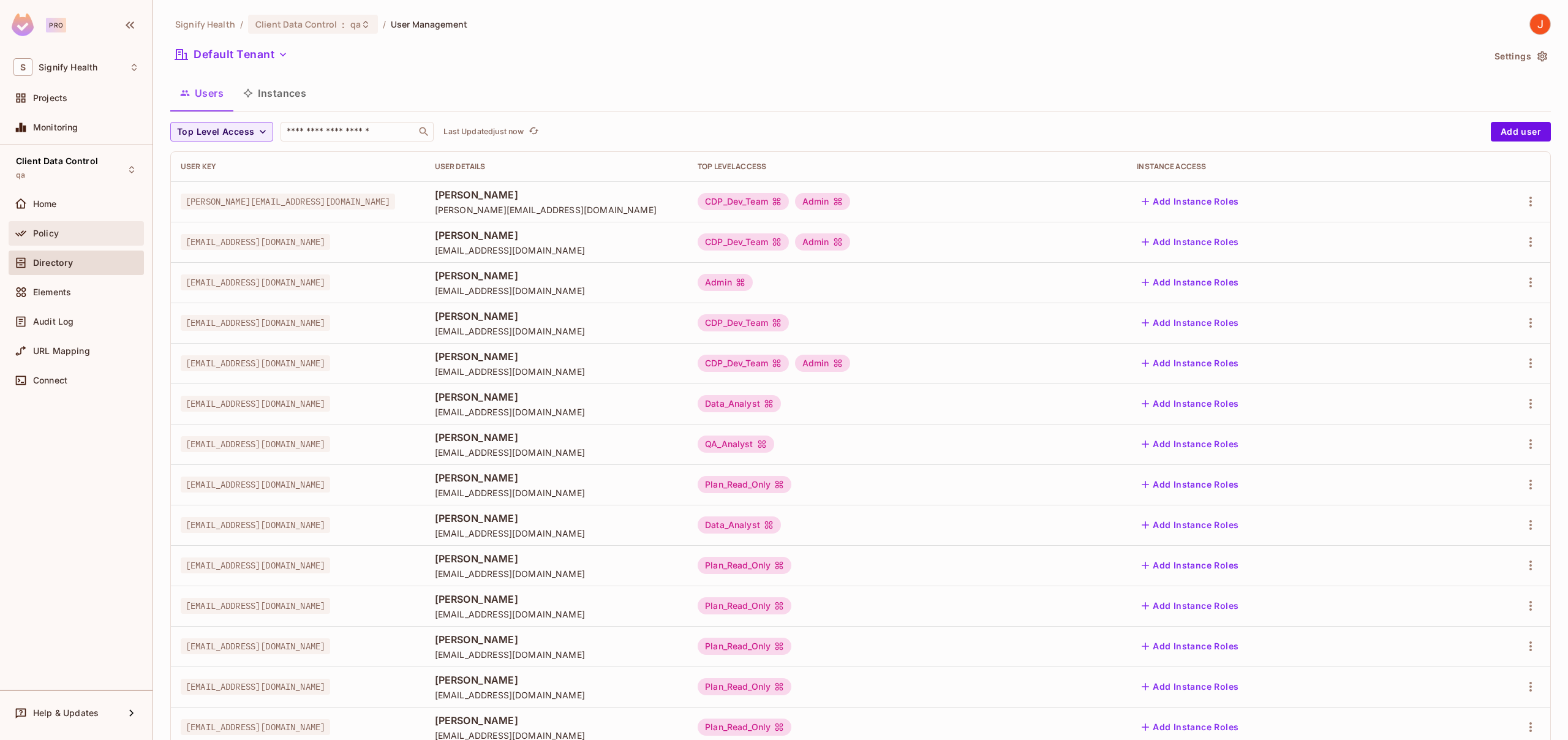
drag, startPoint x: 75, startPoint y: 220, endPoint x: 71, endPoint y: 231, distance: 11.7
click at [74, 220] on div "Home Policy Directory Elements Audit Log URL Mapping Connect" at bounding box center [76, 295] width 135 height 206
click at [72, 231] on div "Policy" at bounding box center [86, 233] width 106 height 10
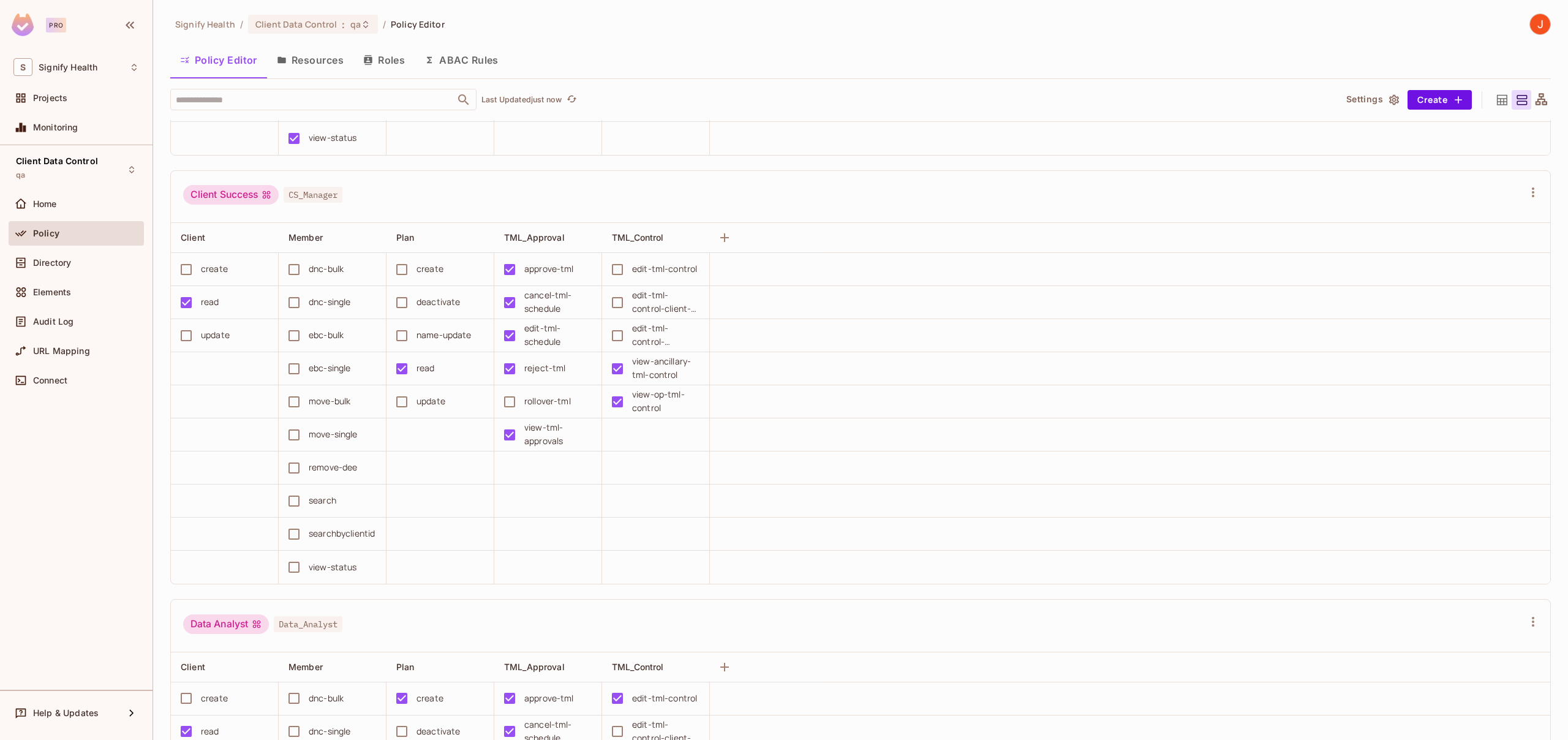
scroll to position [1155, 0]
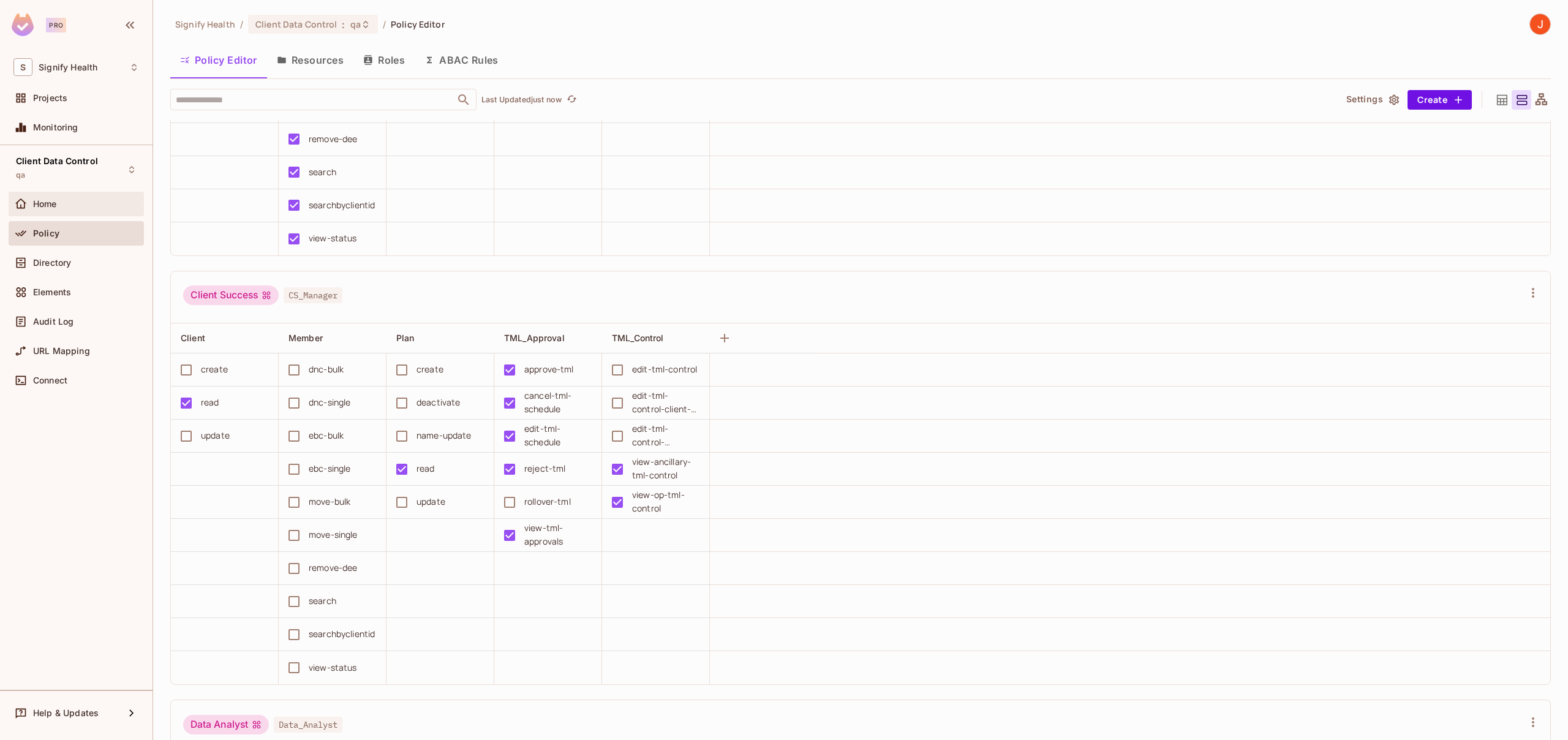
click at [68, 206] on div "Home" at bounding box center [86, 204] width 106 height 10
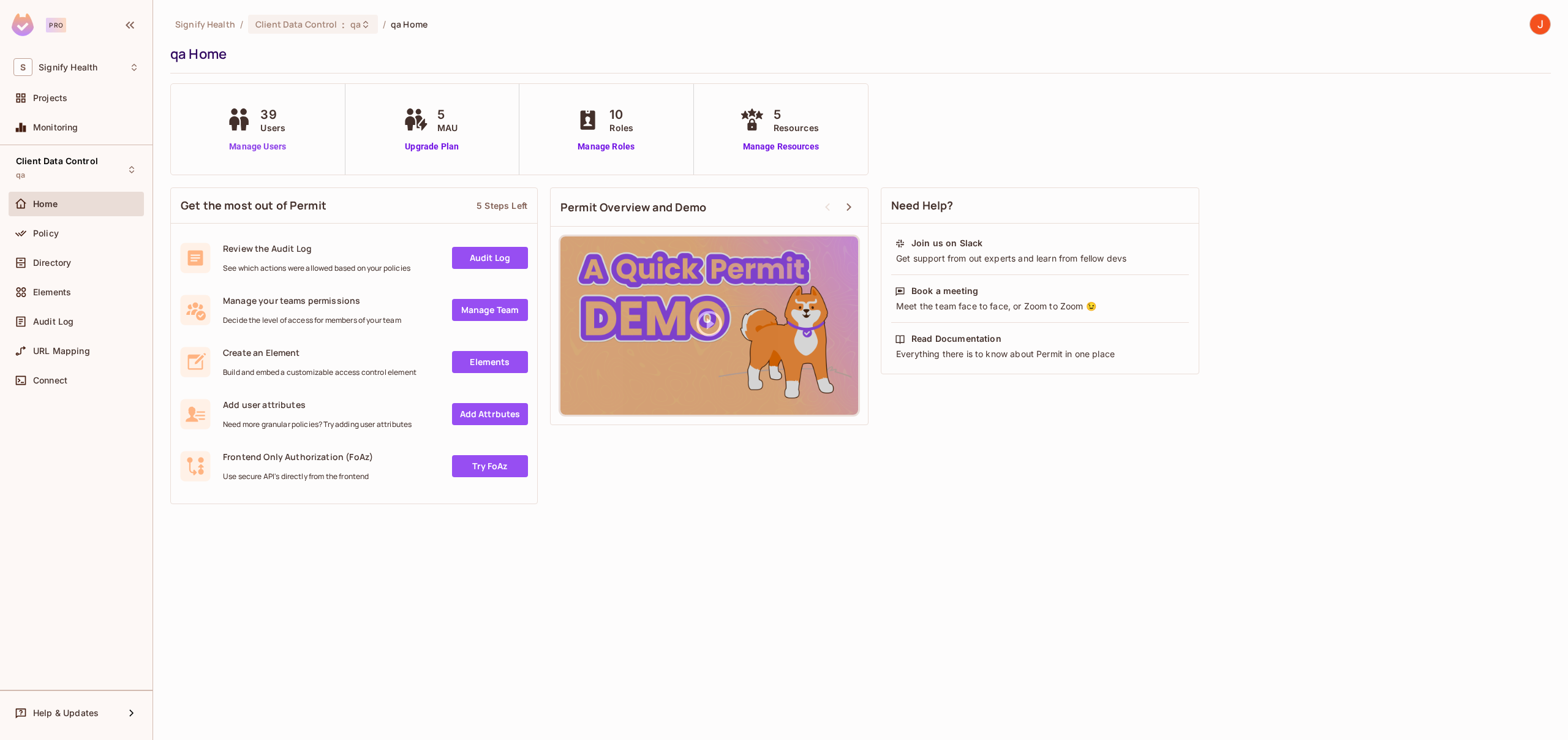
click at [285, 144] on link "Manage Users" at bounding box center [258, 146] width 68 height 13
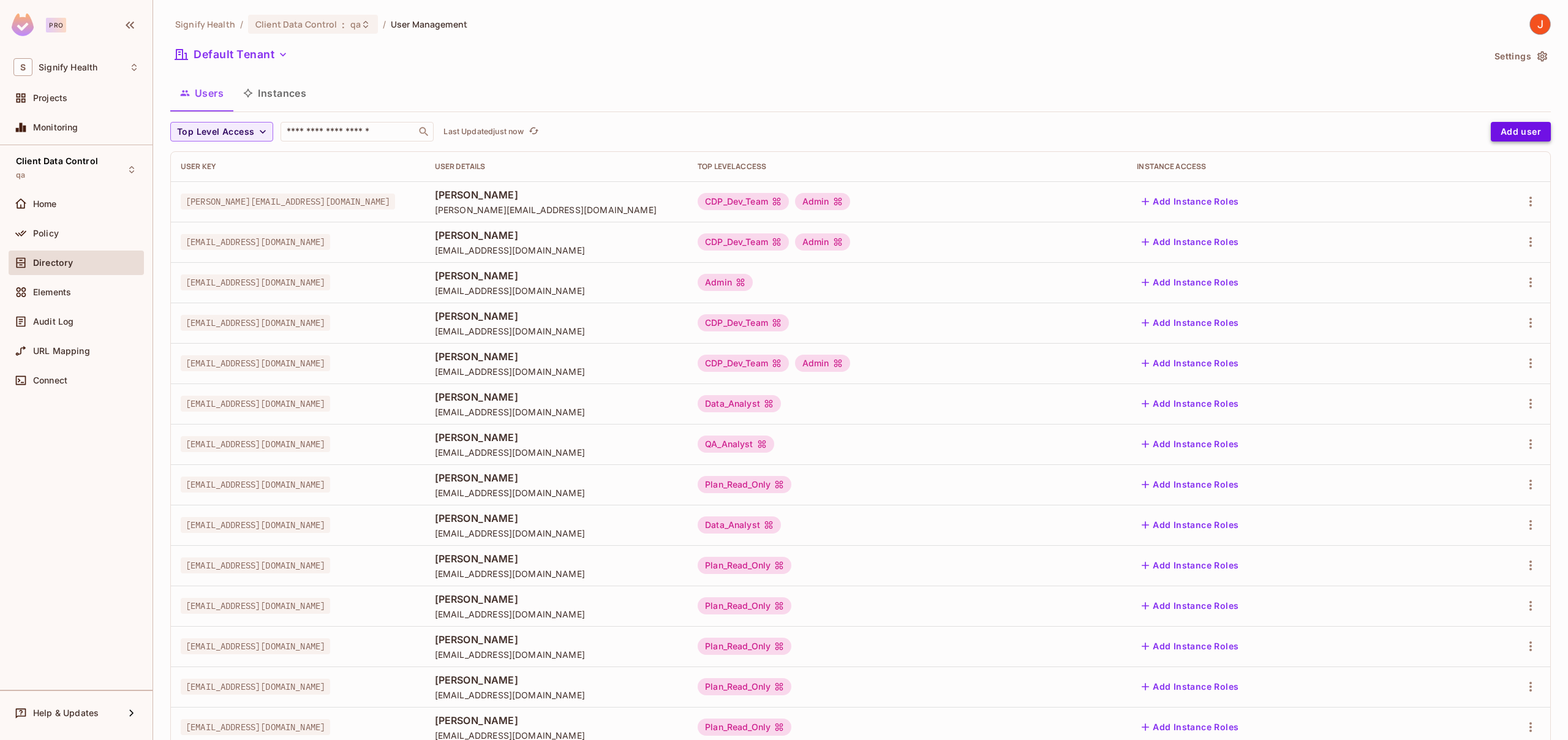
click at [1510, 135] on button "Add user" at bounding box center [1520, 131] width 60 height 19
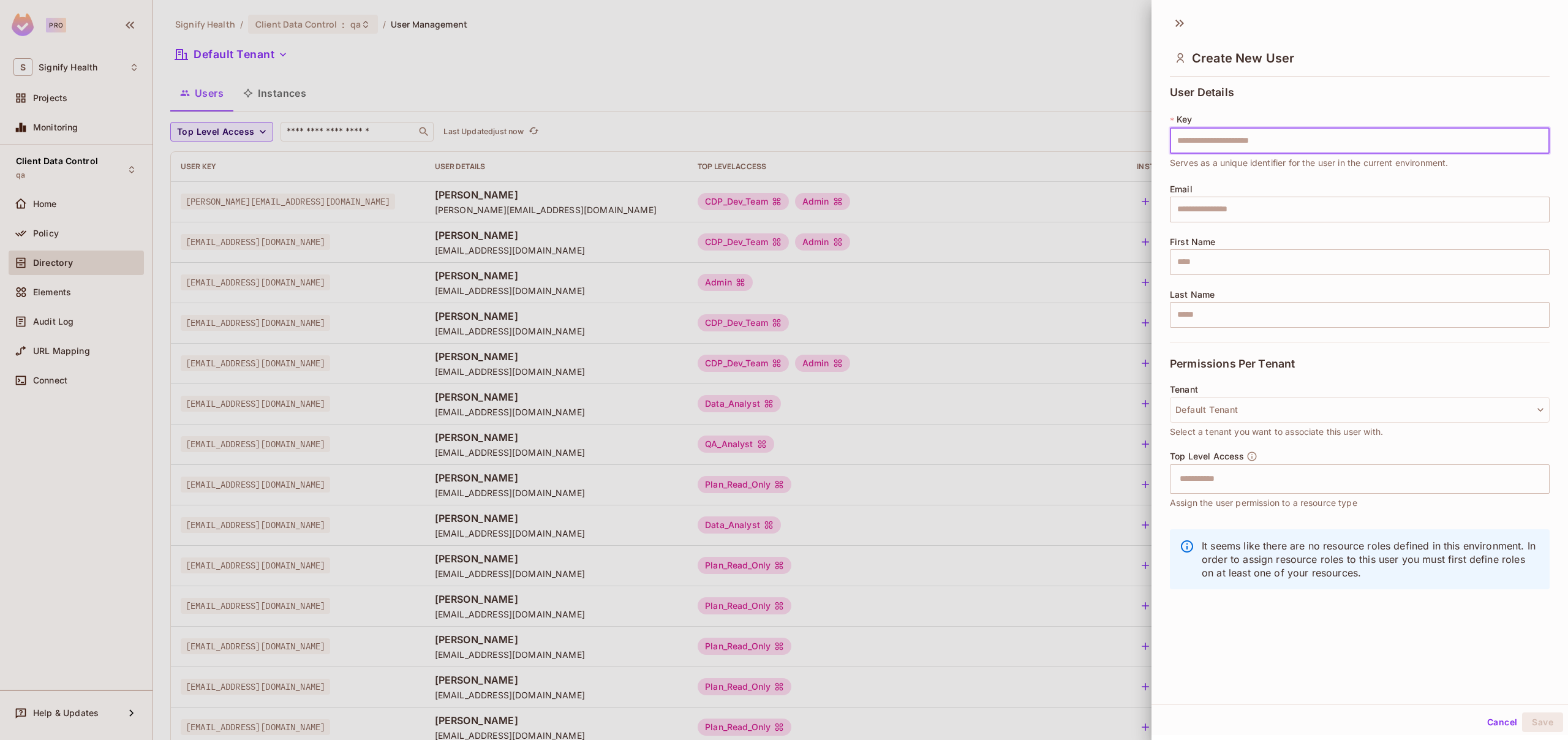
click at [1262, 142] on input "text" at bounding box center [1360, 140] width 380 height 25
type input "**********"
click at [1218, 208] on input "text" at bounding box center [1360, 209] width 380 height 25
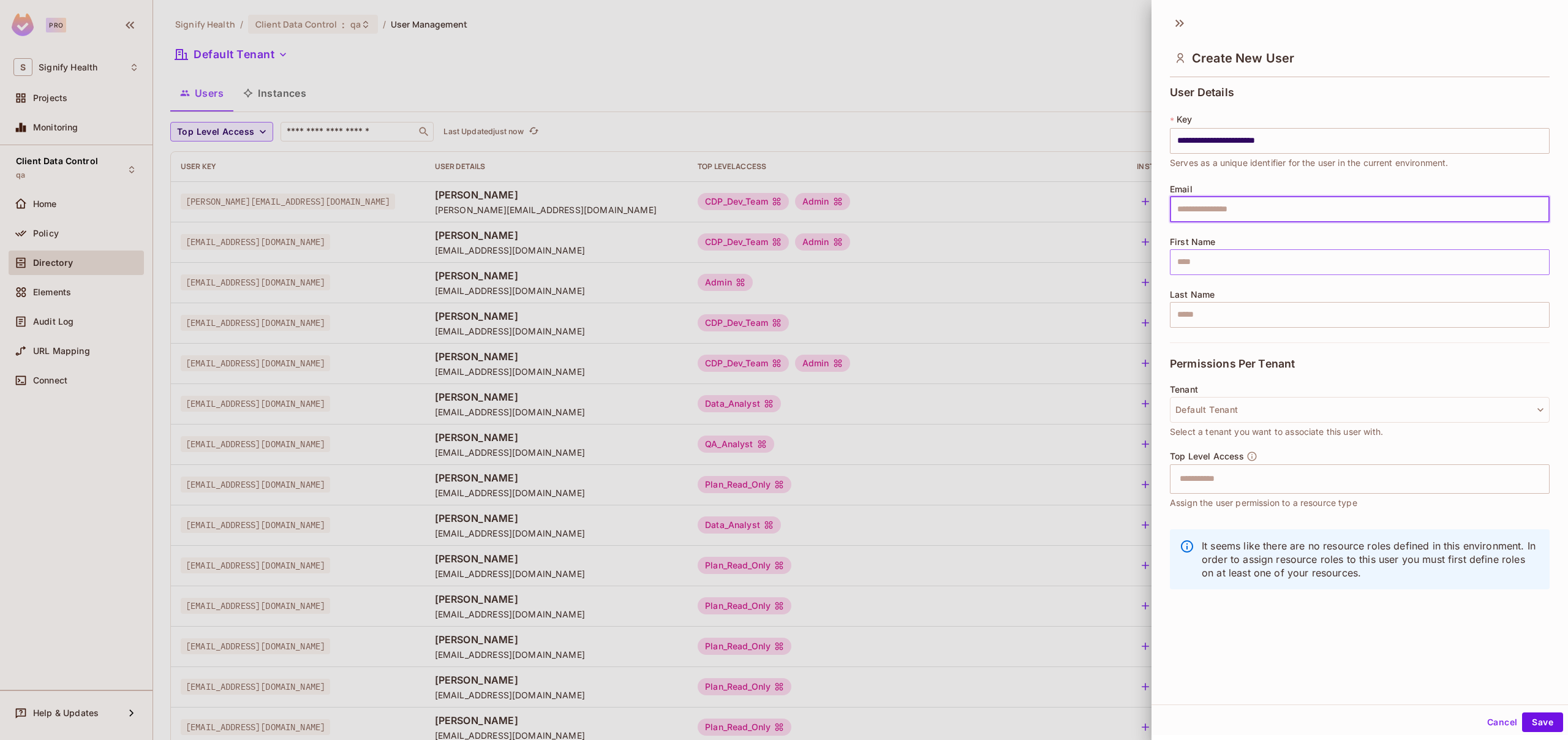
paste input "**********"
type input "**********"
click at [1205, 259] on input "text" at bounding box center [1360, 262] width 380 height 25
type input "*****"
type input "******"
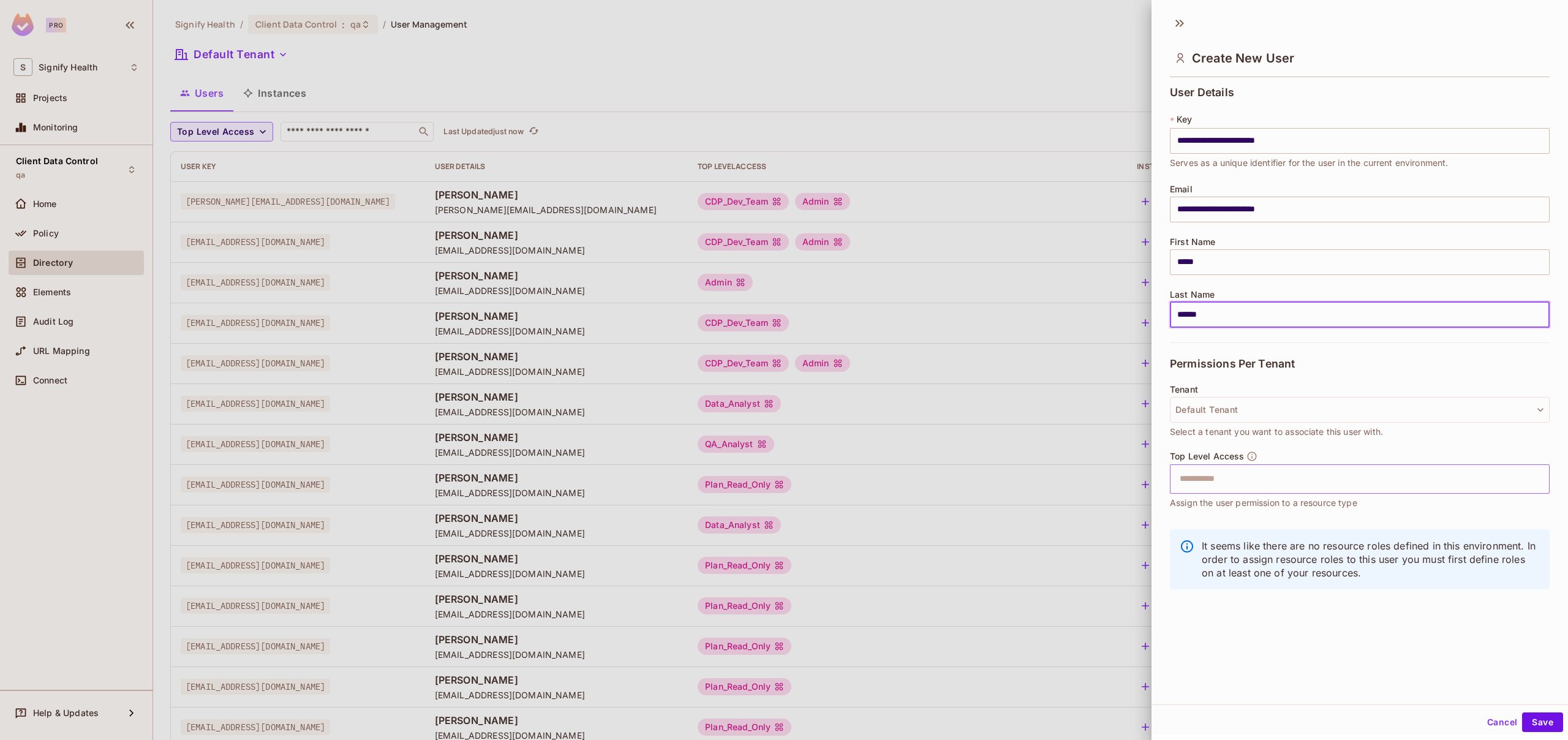
click at [1250, 477] on input "text" at bounding box center [1349, 479] width 354 height 25
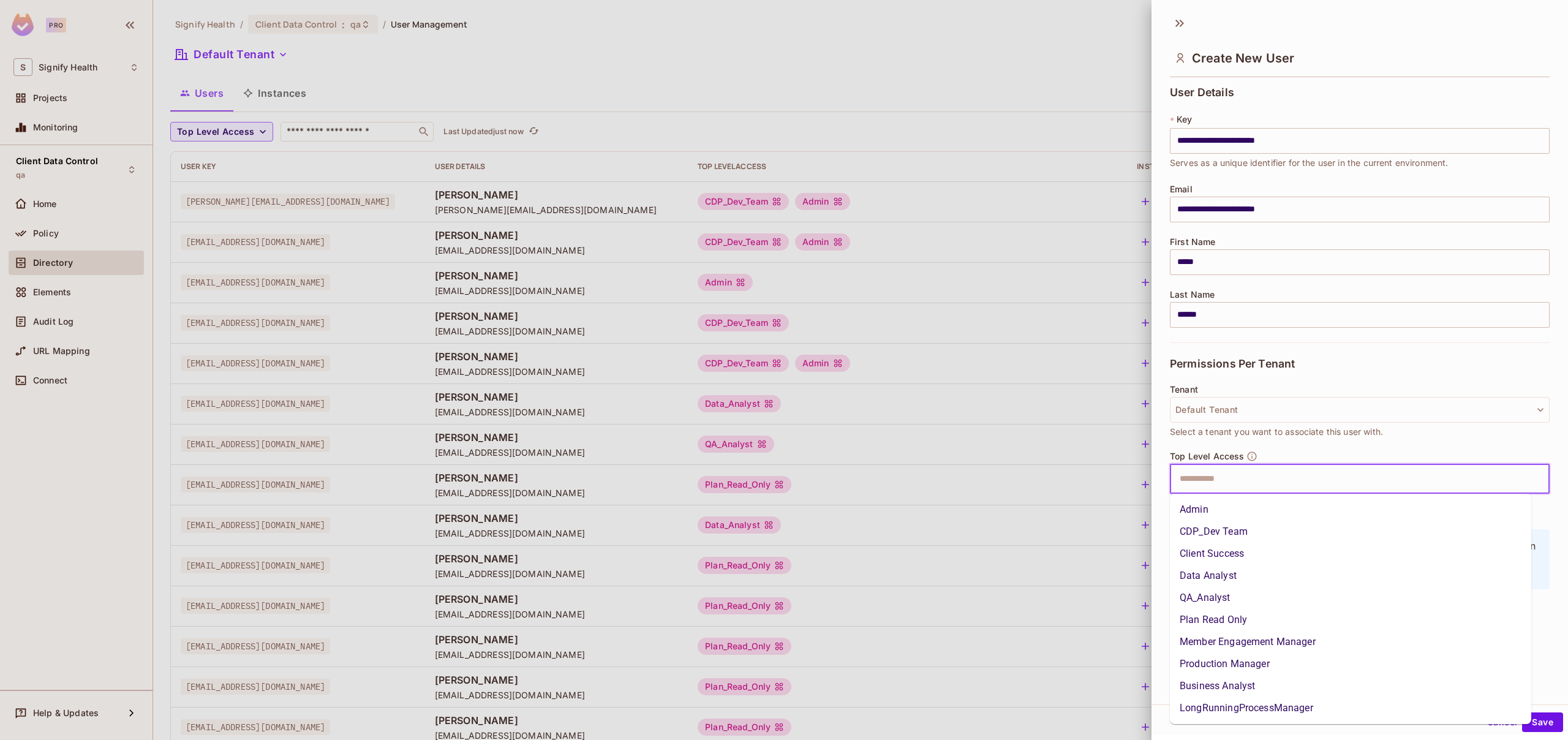
click at [1224, 573] on li "Data Analyst" at bounding box center [1350, 575] width 361 height 22
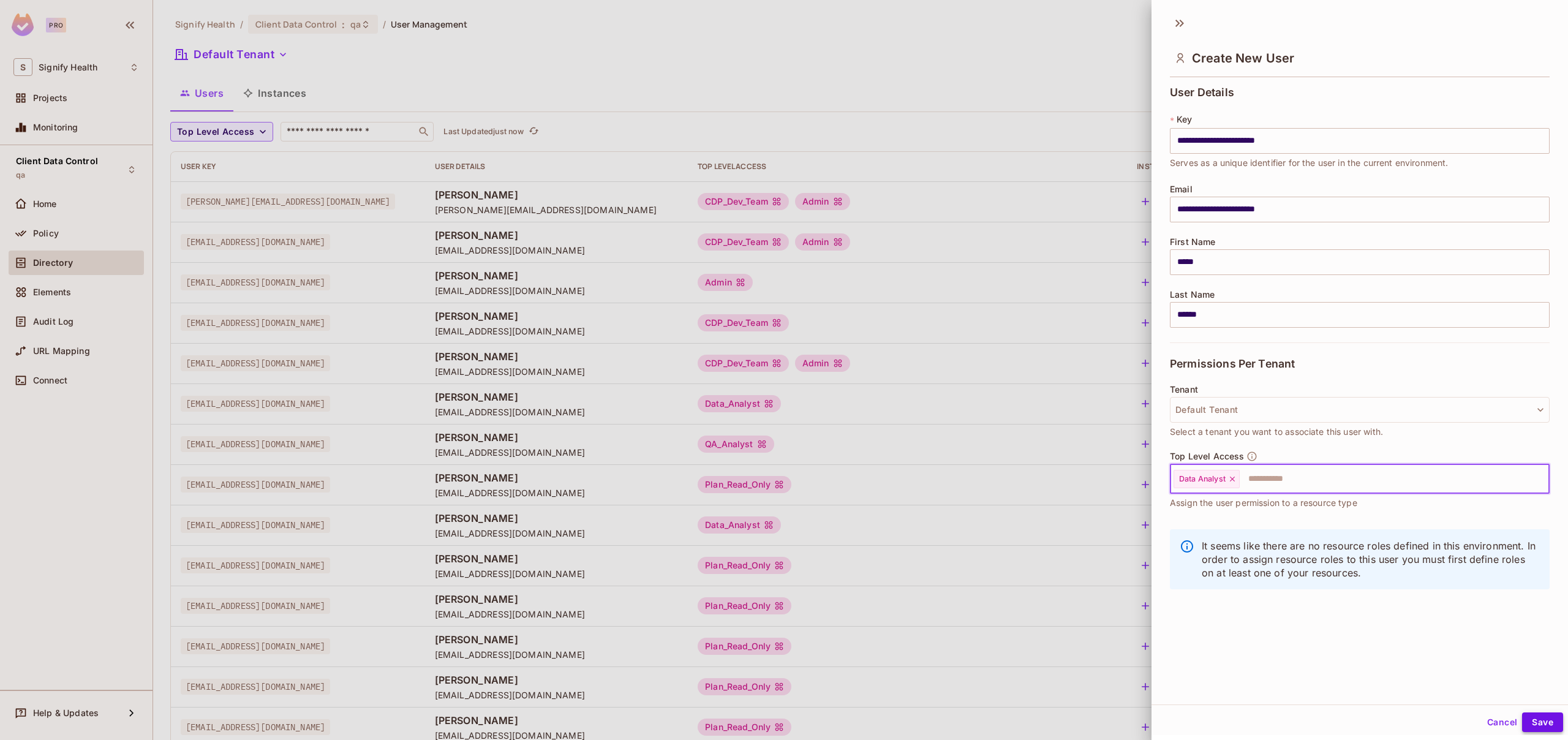
click at [1536, 722] on button "Save" at bounding box center [1542, 722] width 41 height 19
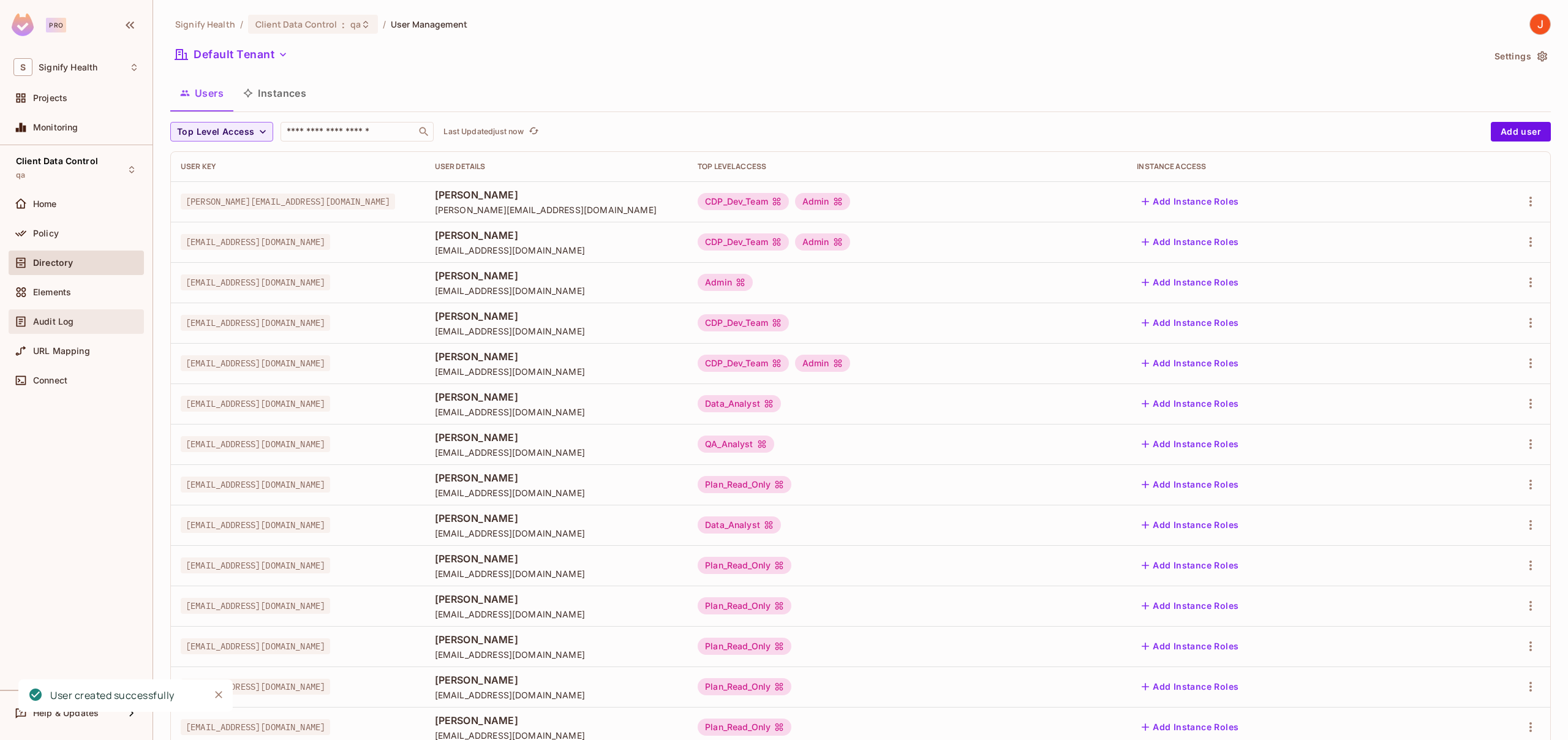
click at [70, 311] on div "Audit Log" at bounding box center [76, 322] width 135 height 25
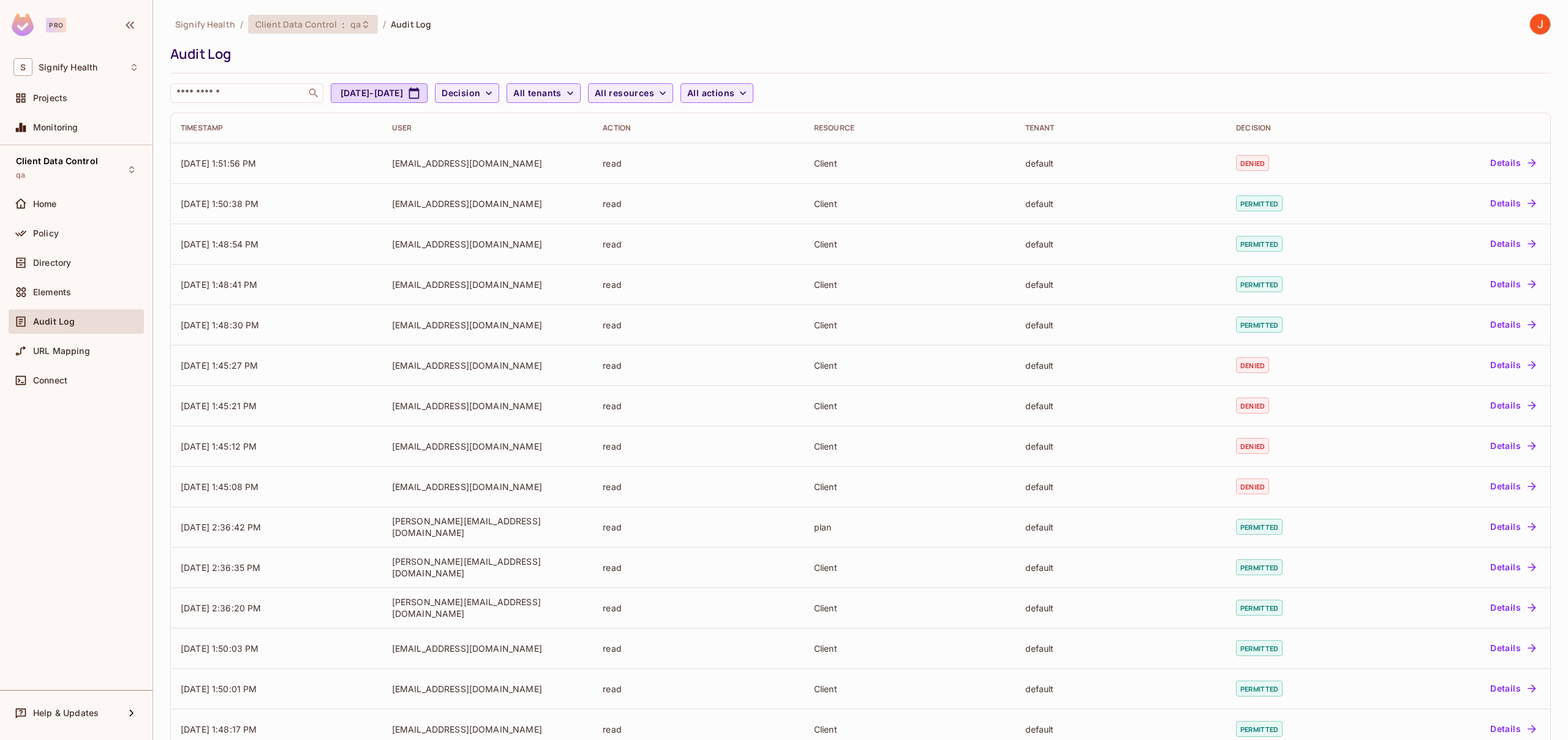
click at [354, 19] on span "qa" at bounding box center [356, 24] width 11 height 12
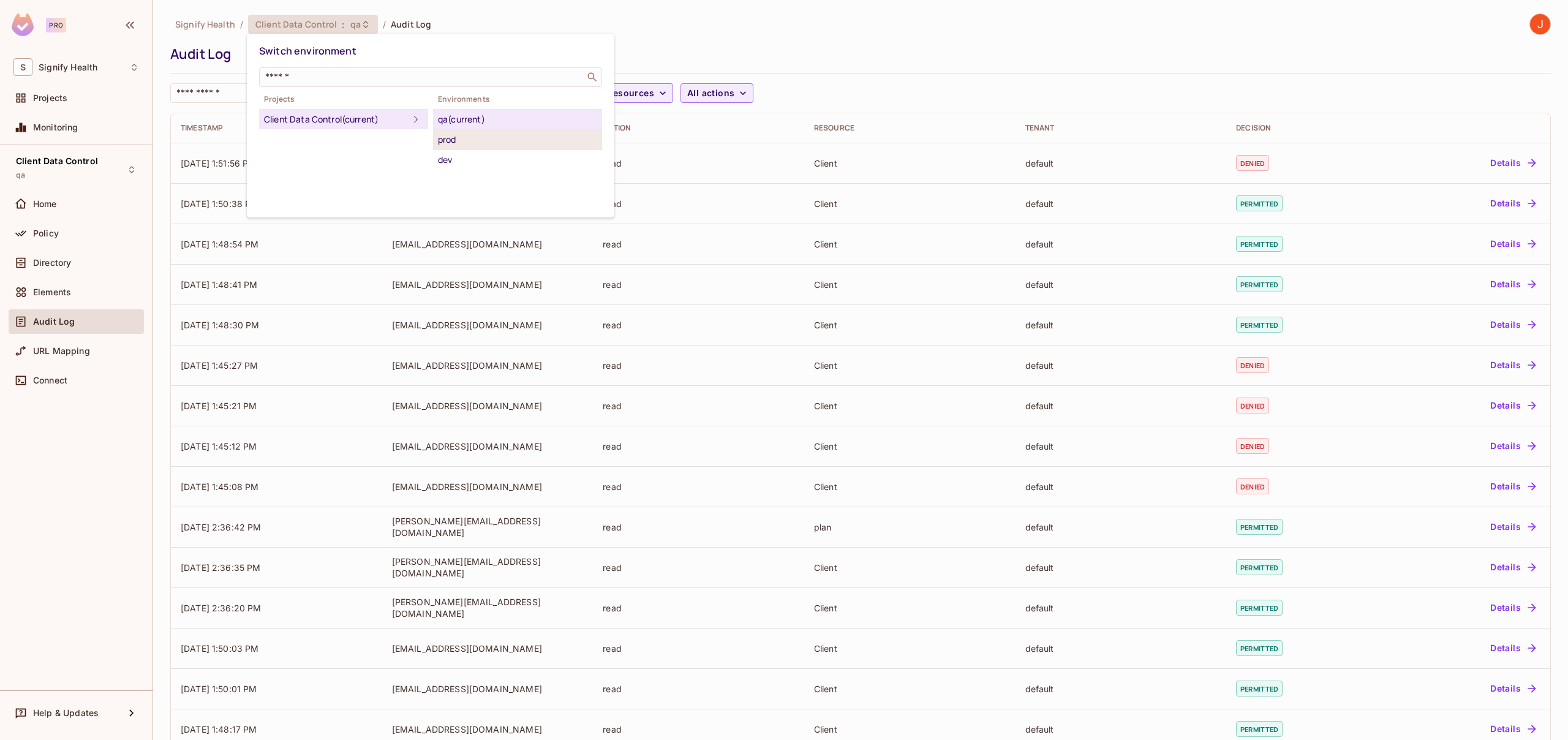
click at [448, 146] on div "prod" at bounding box center [517, 139] width 159 height 15
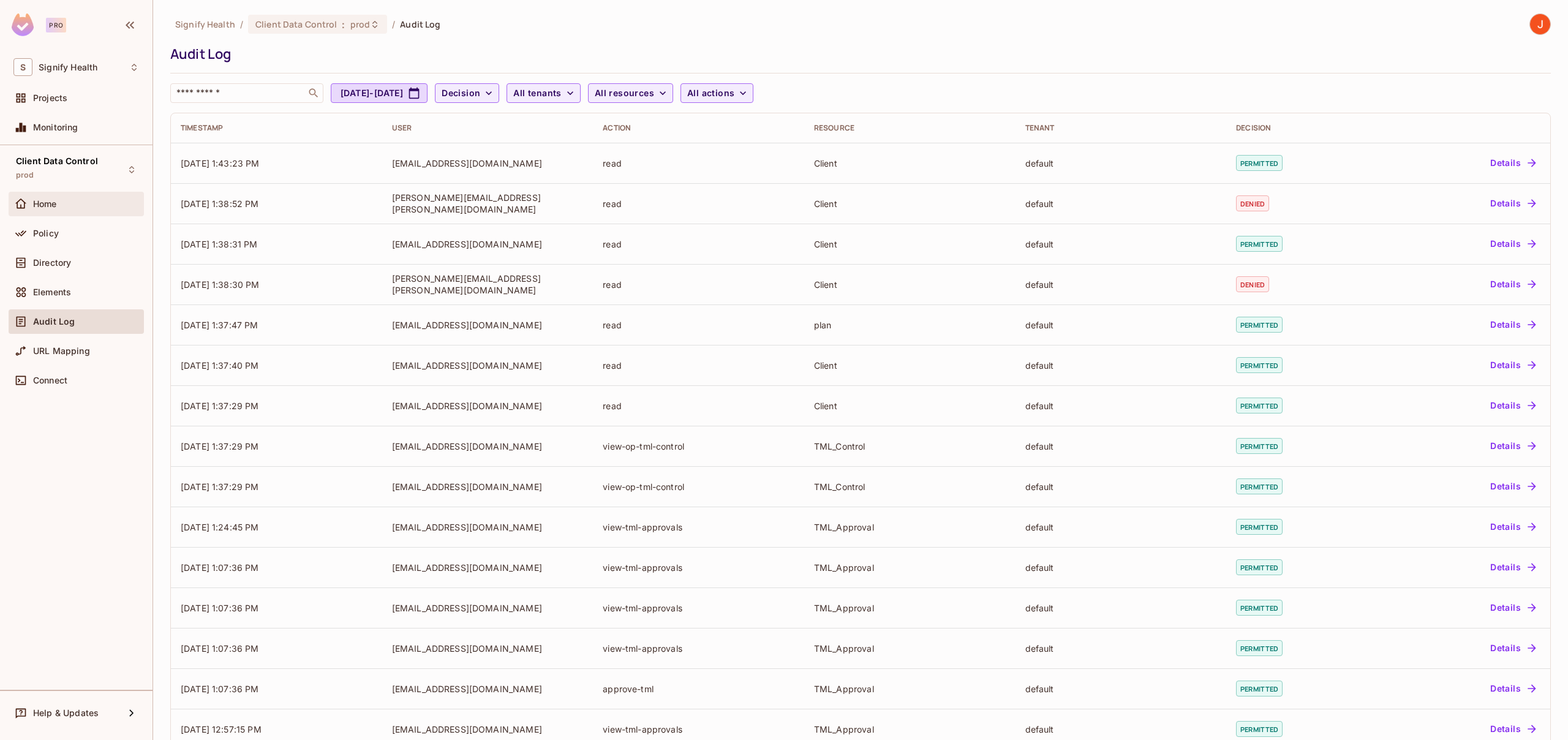
click at [58, 215] on div "Home" at bounding box center [76, 204] width 135 height 25
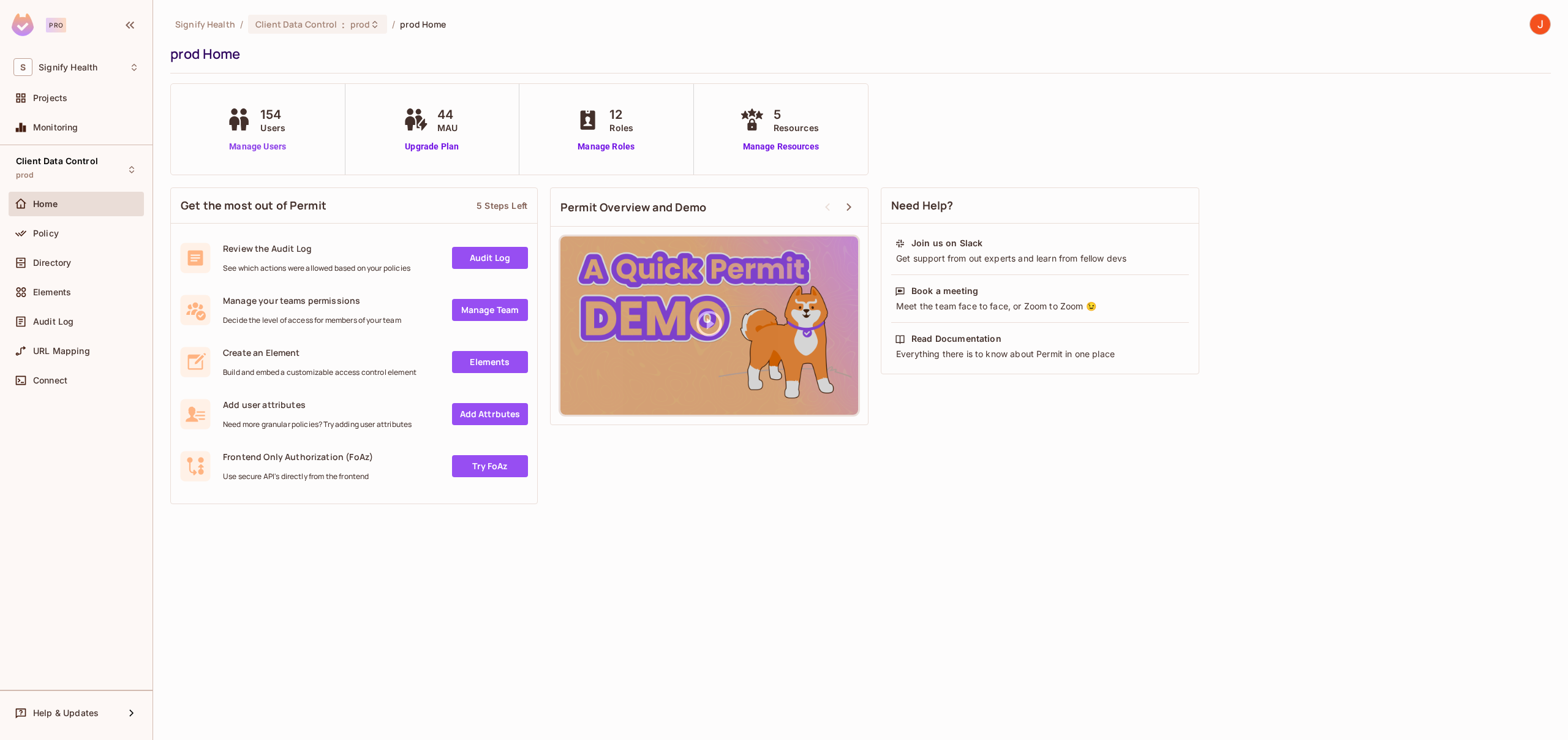
click at [262, 148] on link "Manage Users" at bounding box center [258, 146] width 68 height 13
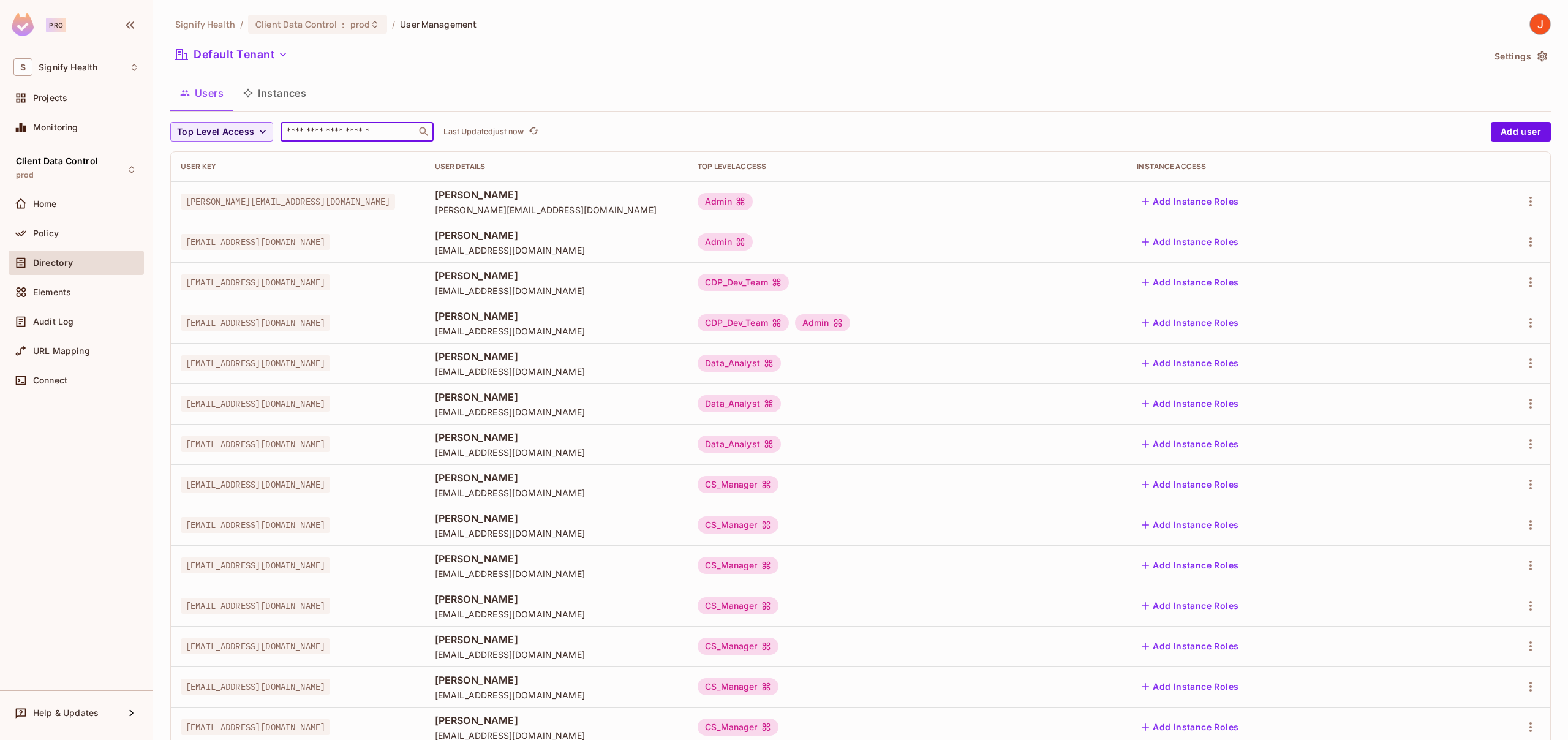
click at [338, 133] on input "text" at bounding box center [348, 132] width 128 height 12
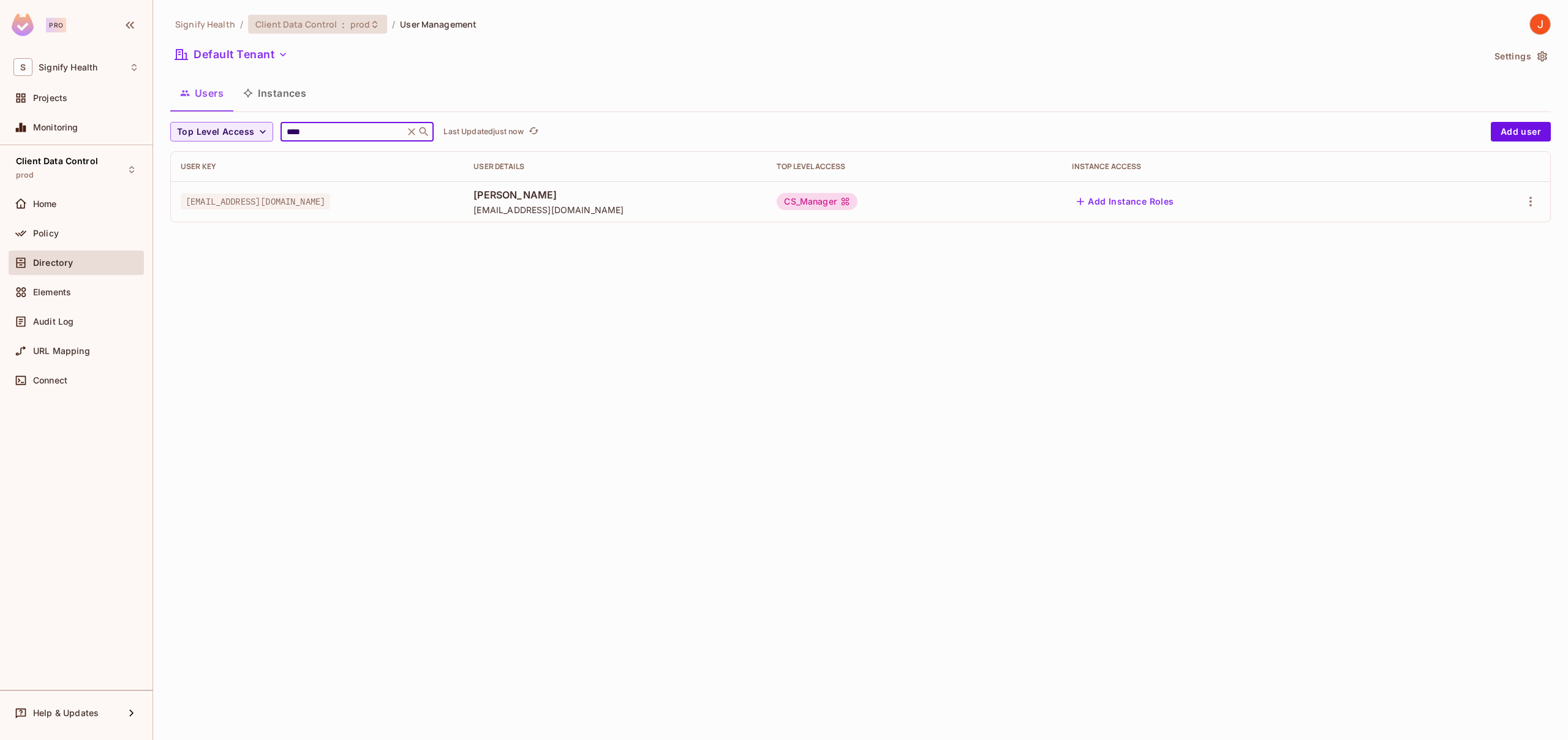
type input "****"
click at [296, 26] on span "Client Data Control" at bounding box center [296, 24] width 82 height 12
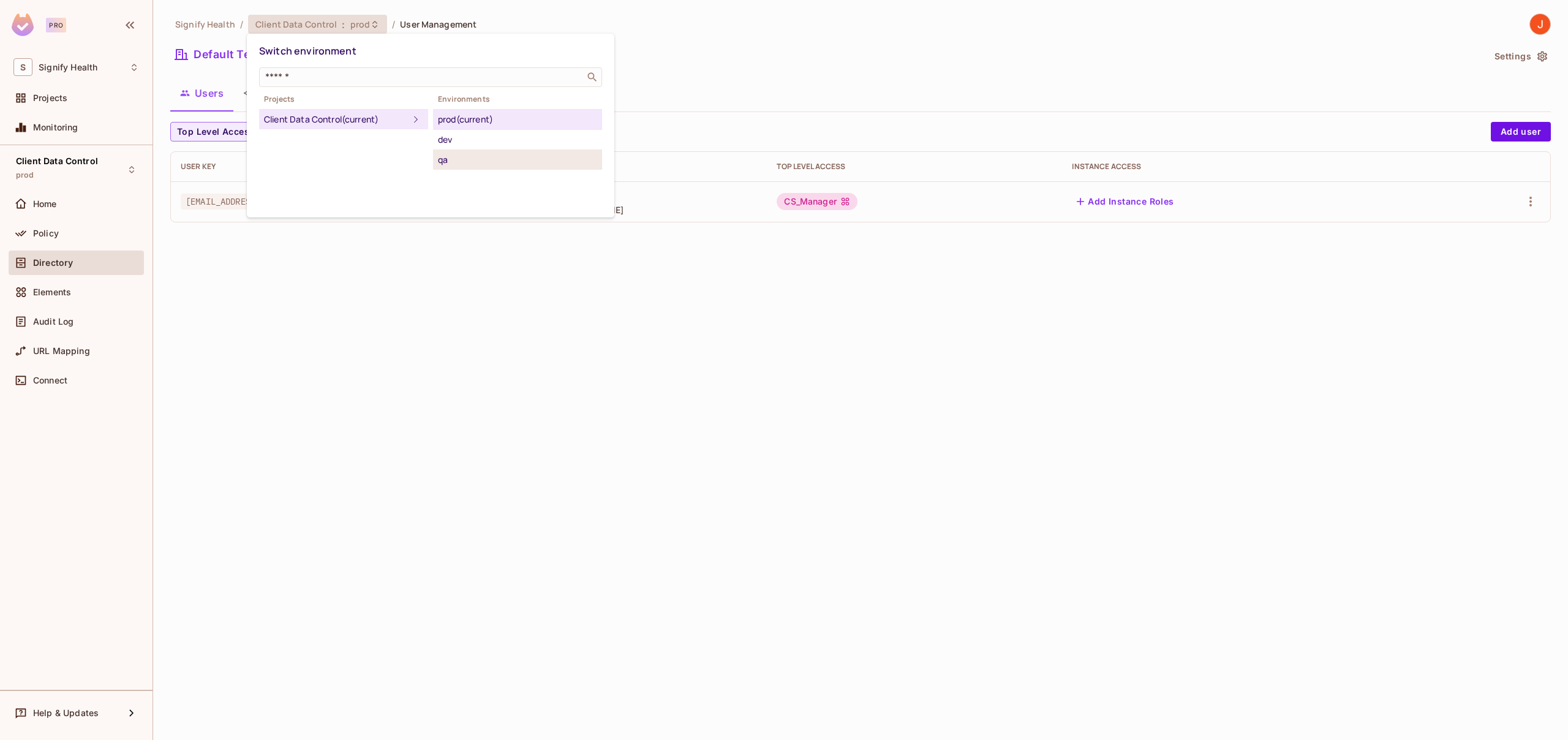
click at [449, 158] on div "qa" at bounding box center [517, 159] width 159 height 15
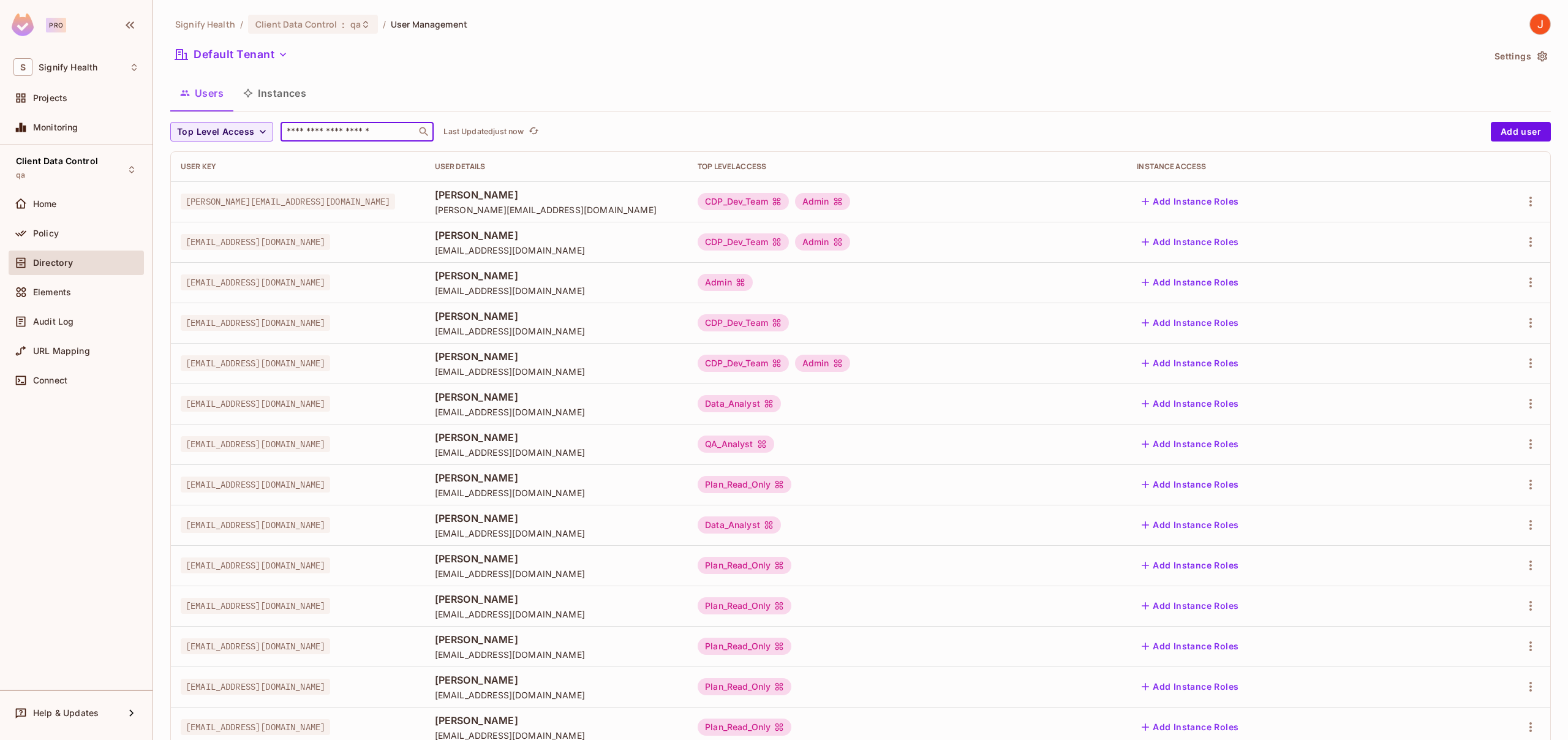
click at [324, 128] on input "text" at bounding box center [348, 132] width 128 height 12
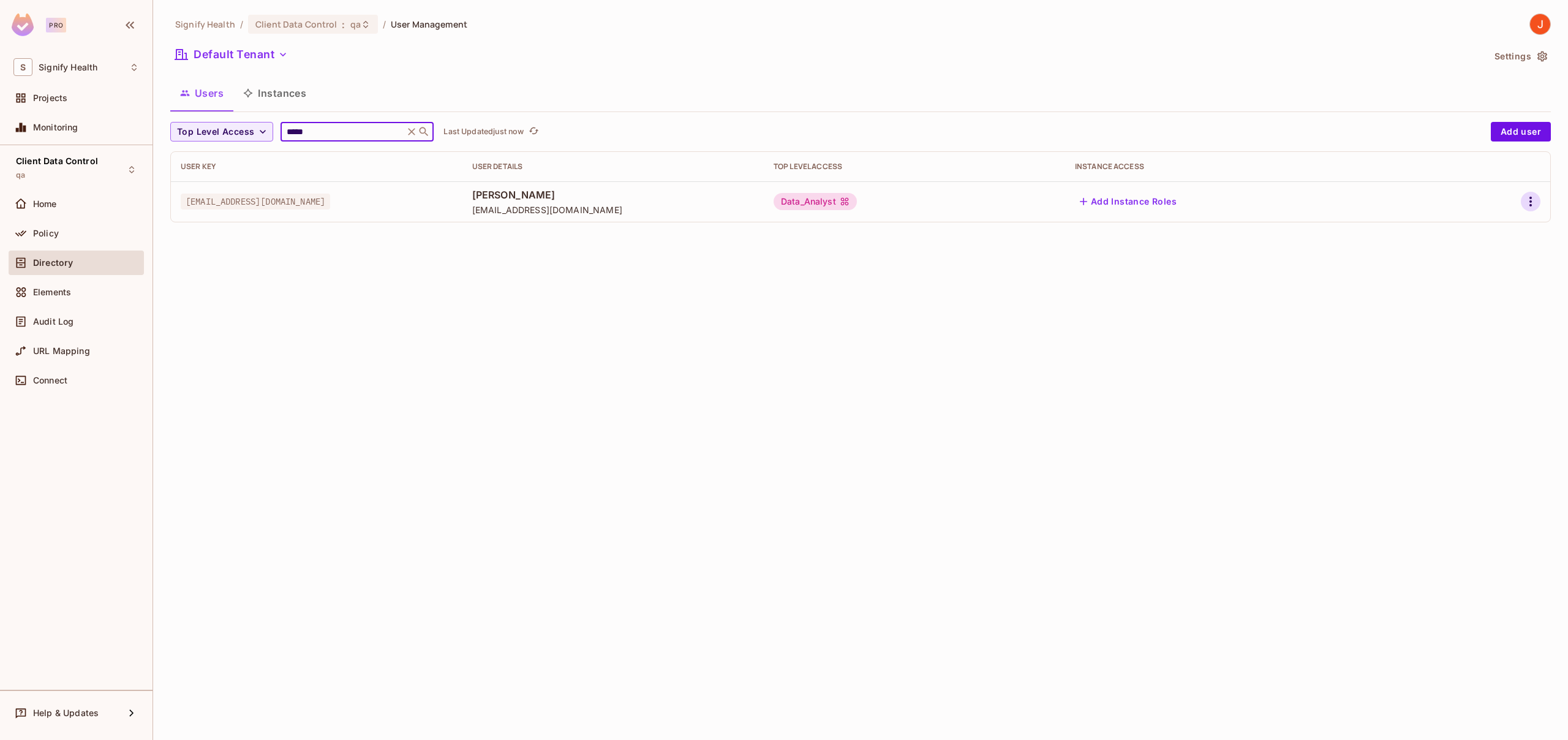
type input "*****"
click at [1531, 203] on icon "button" at bounding box center [1530, 201] width 15 height 15
click at [1466, 220] on span "Edit" at bounding box center [1466, 229] width 24 height 19
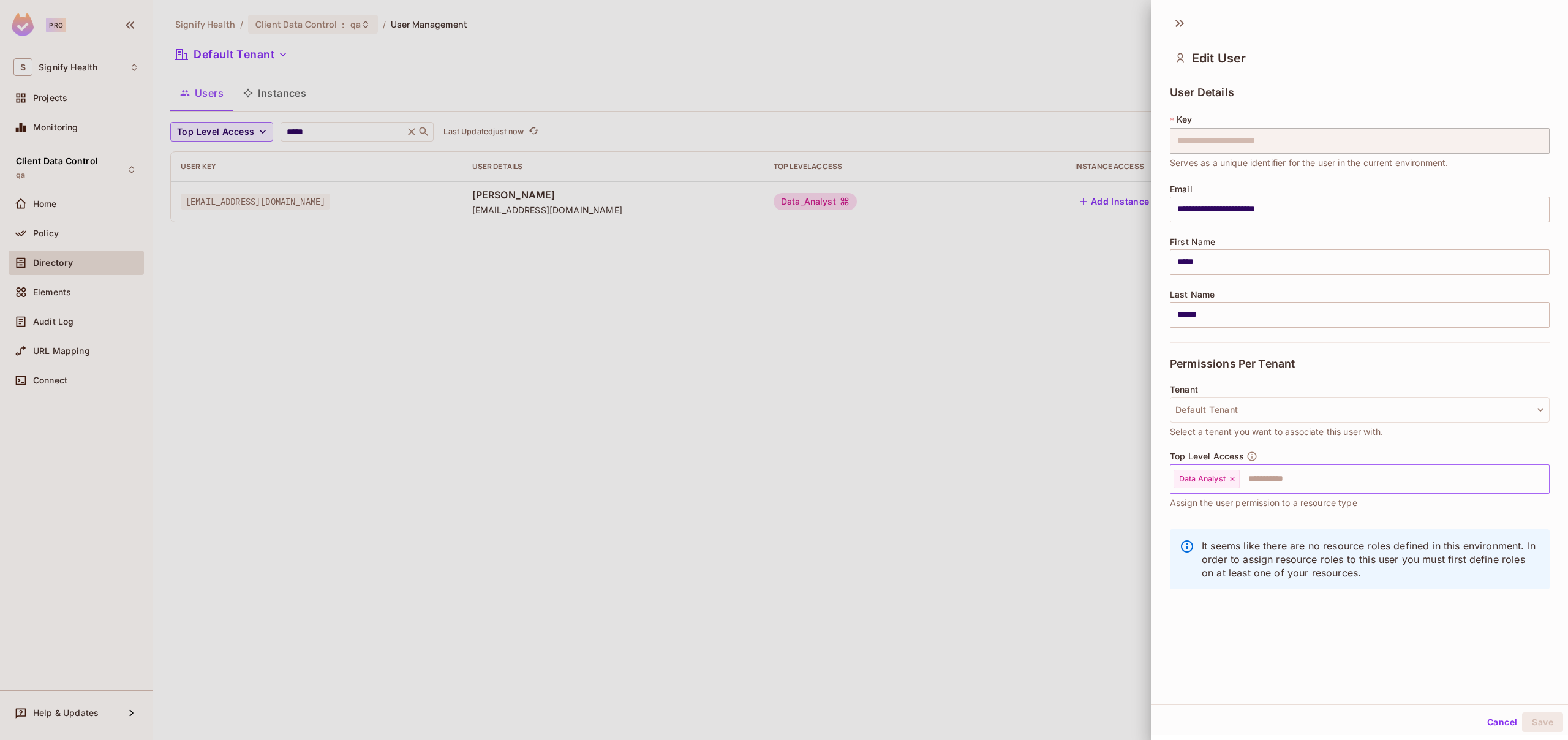
click at [1315, 480] on input "text" at bounding box center [1383, 479] width 285 height 25
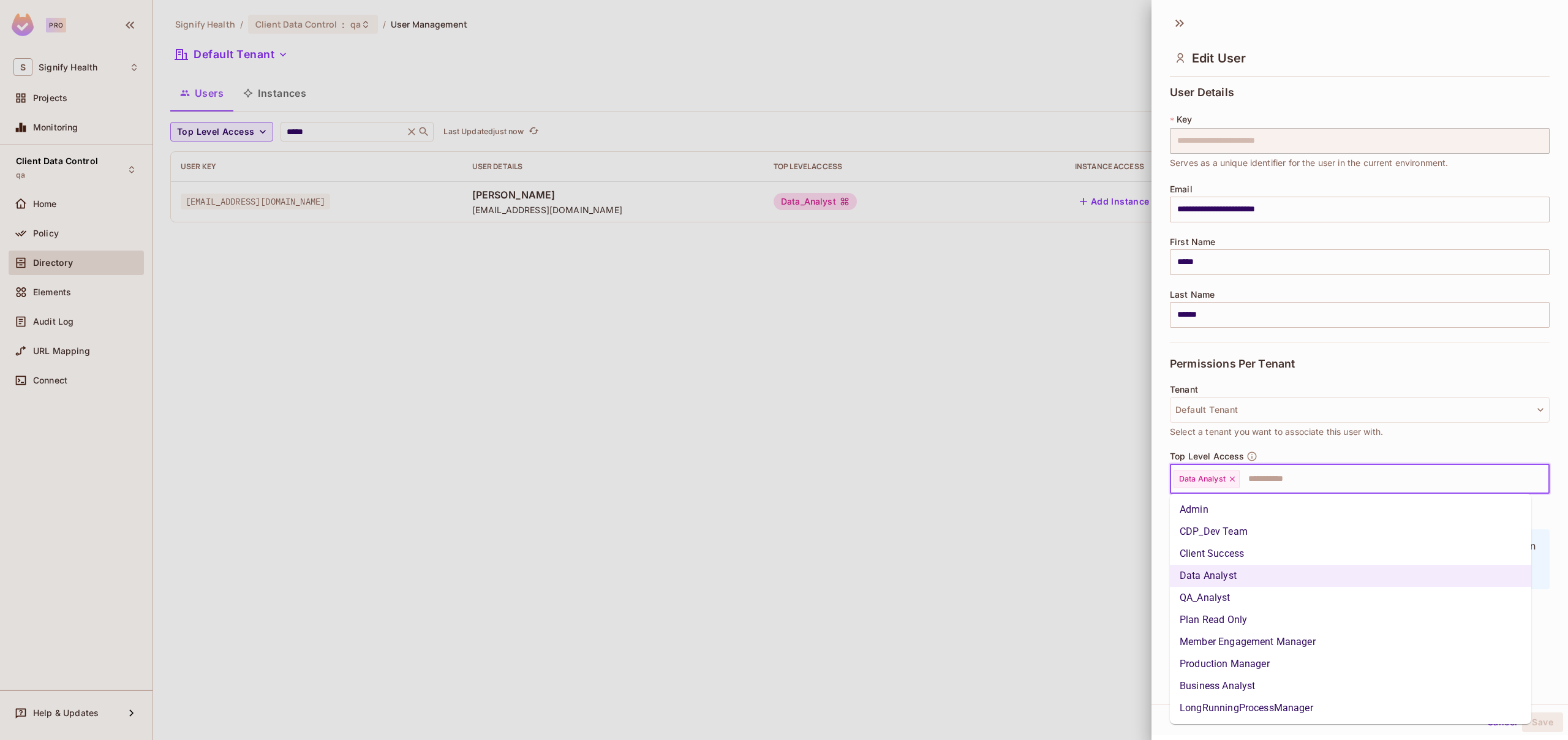
click at [1240, 553] on li "Client Success" at bounding box center [1350, 554] width 361 height 22
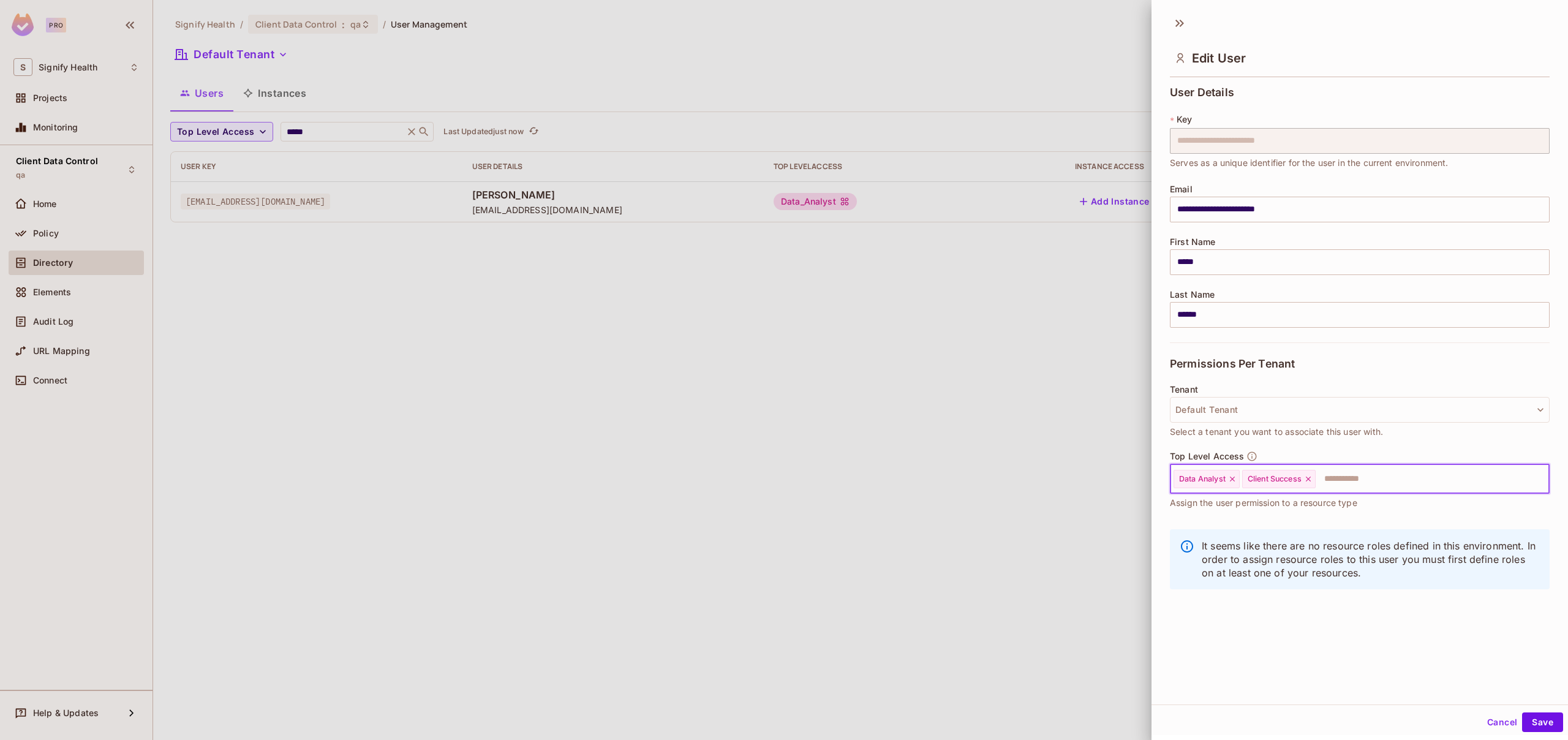
click at [1232, 478] on icon at bounding box center [1232, 479] width 5 height 5
click at [1539, 723] on button "Save" at bounding box center [1542, 722] width 41 height 19
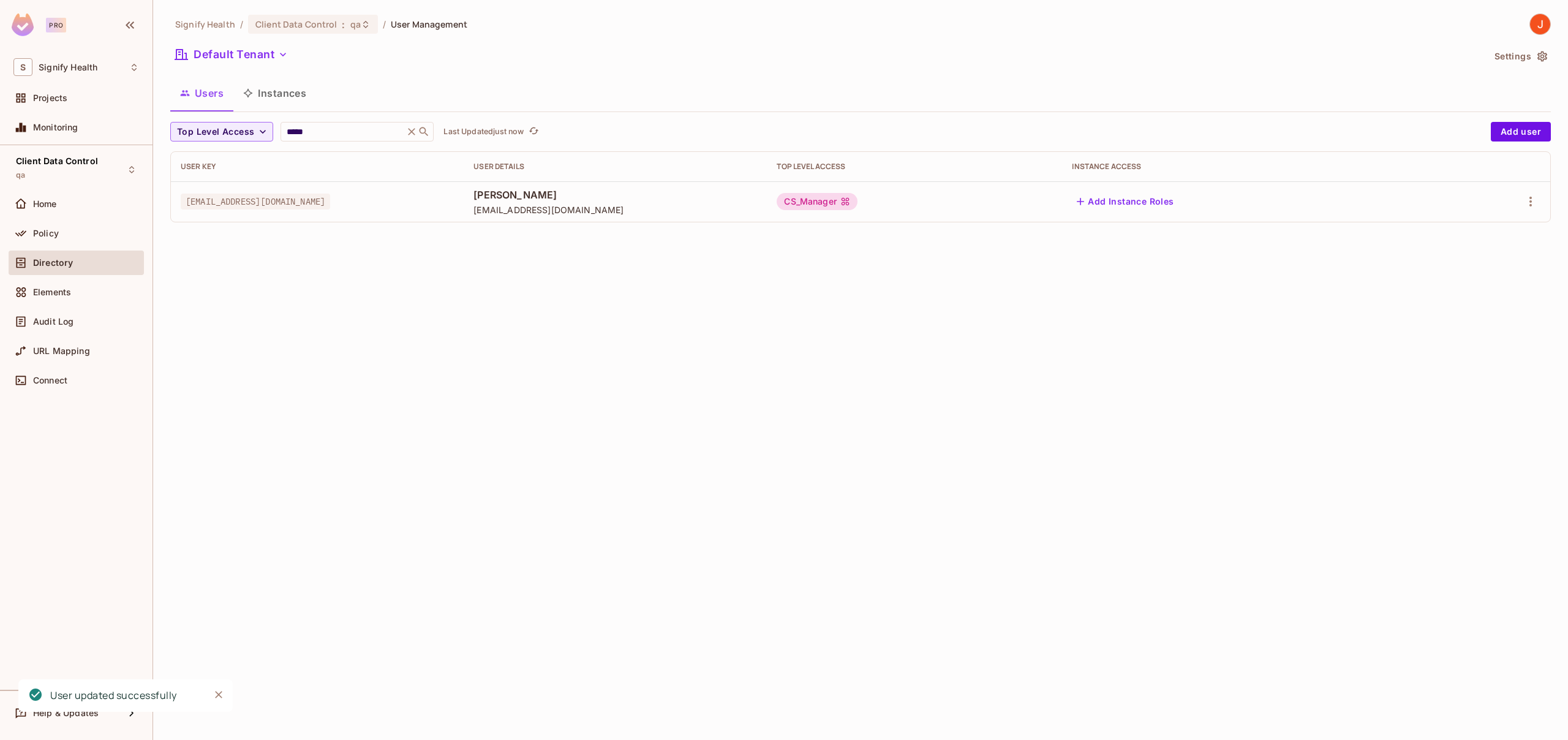
click at [811, 332] on div "Signify Health / Client Data Control : qa / User Management Default Tenant Sett…" at bounding box center [861, 370] width 1415 height 740
click at [341, 27] on span ":" at bounding box center [344, 24] width 5 height 10
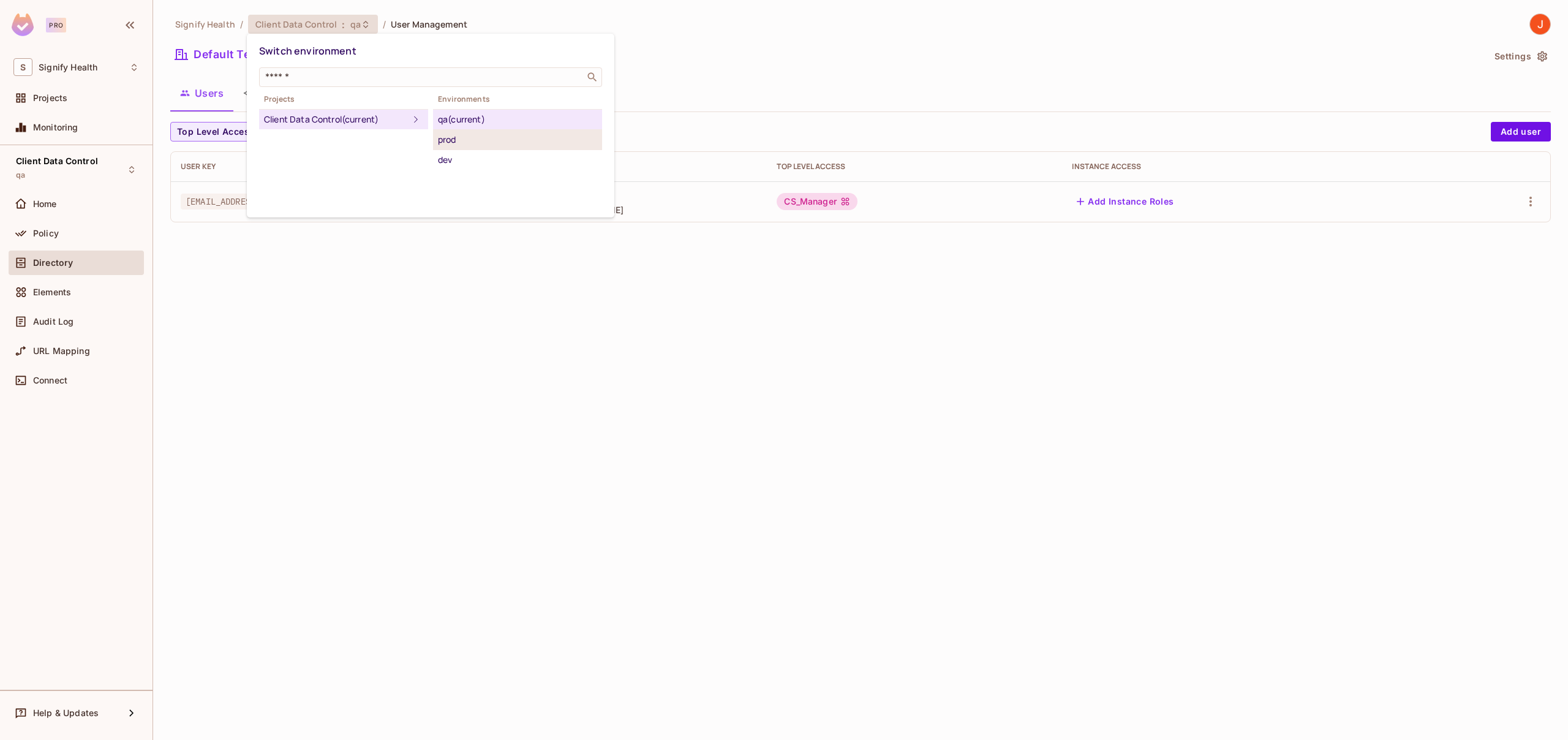
click at [459, 140] on div "prod" at bounding box center [517, 139] width 159 height 15
